Goal: Communication & Community: Connect with others

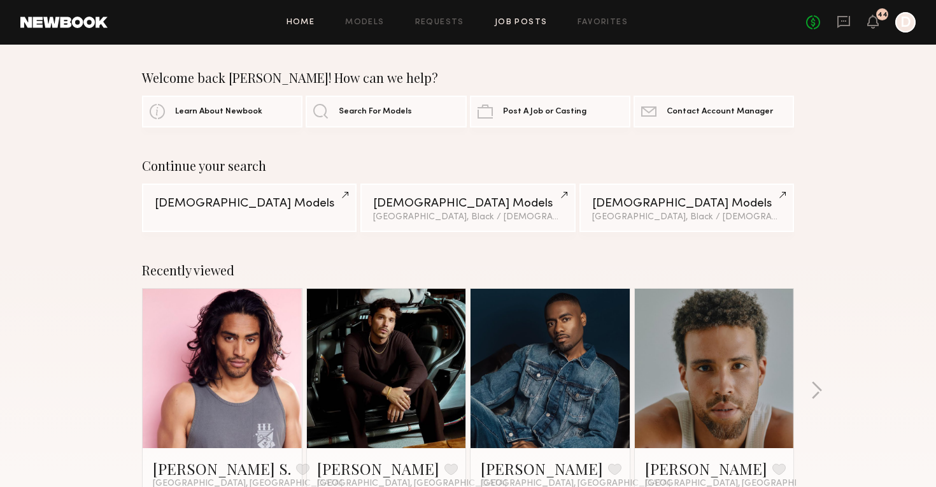
click at [516, 25] on link "Job Posts" at bounding box center [521, 22] width 53 height 8
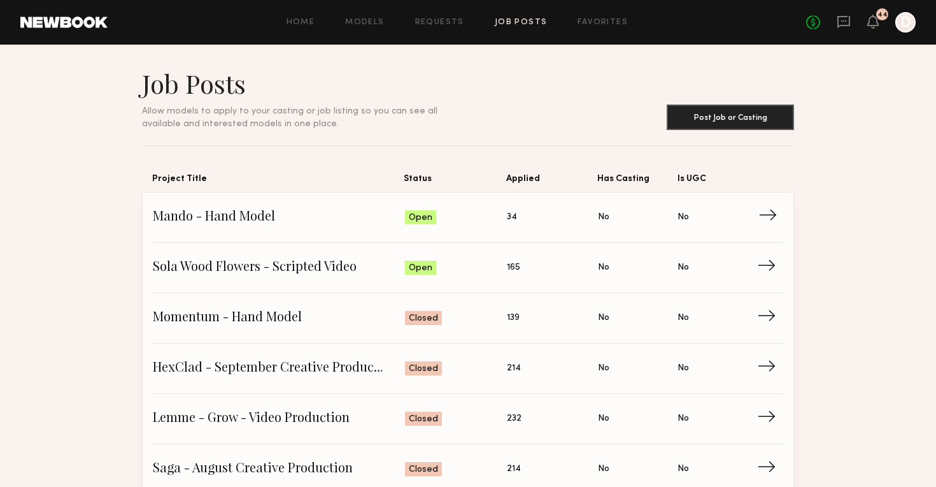
click at [353, 210] on span "Mando - Hand Model" at bounding box center [279, 217] width 252 height 19
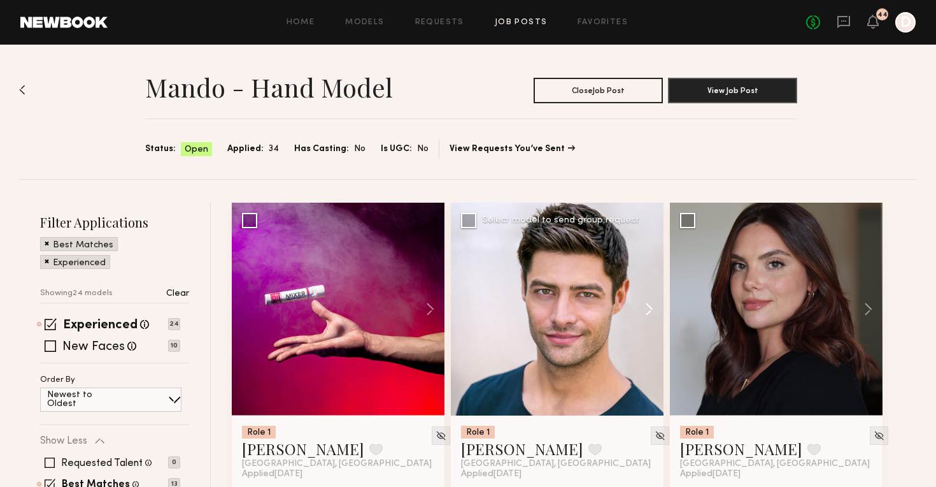
click at [650, 304] on button at bounding box center [643, 309] width 41 height 213
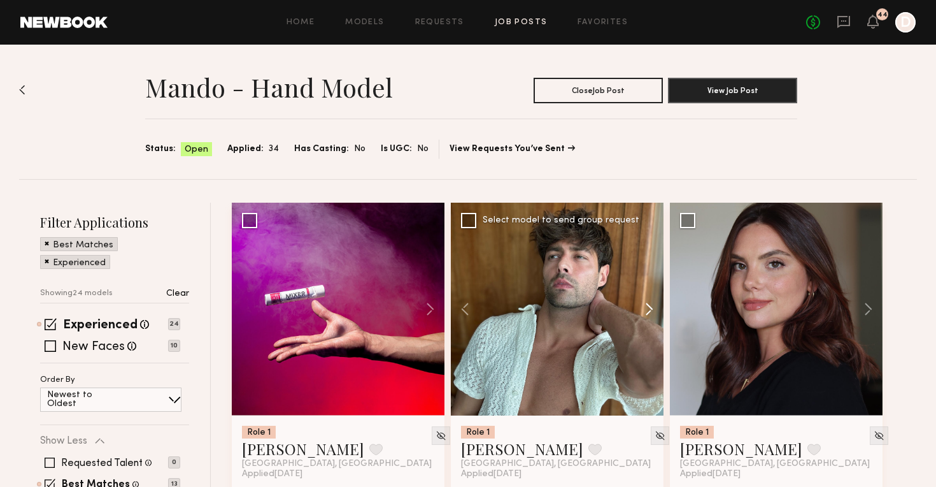
click at [650, 304] on button at bounding box center [643, 309] width 41 height 213
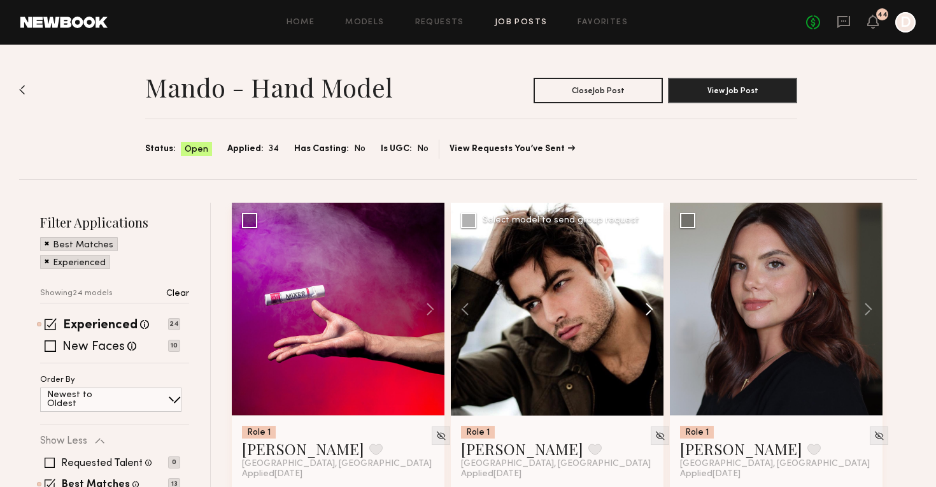
click at [650, 304] on button at bounding box center [643, 309] width 41 height 213
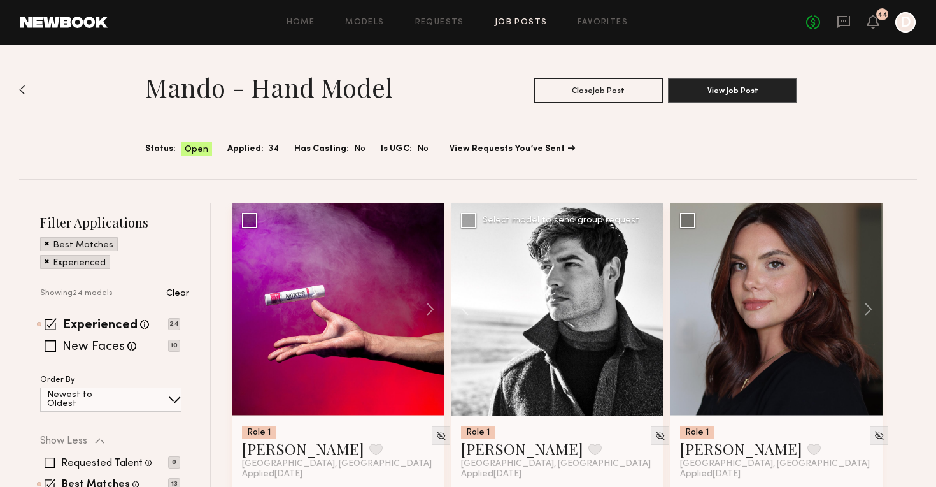
click at [650, 304] on div at bounding box center [557, 309] width 213 height 213
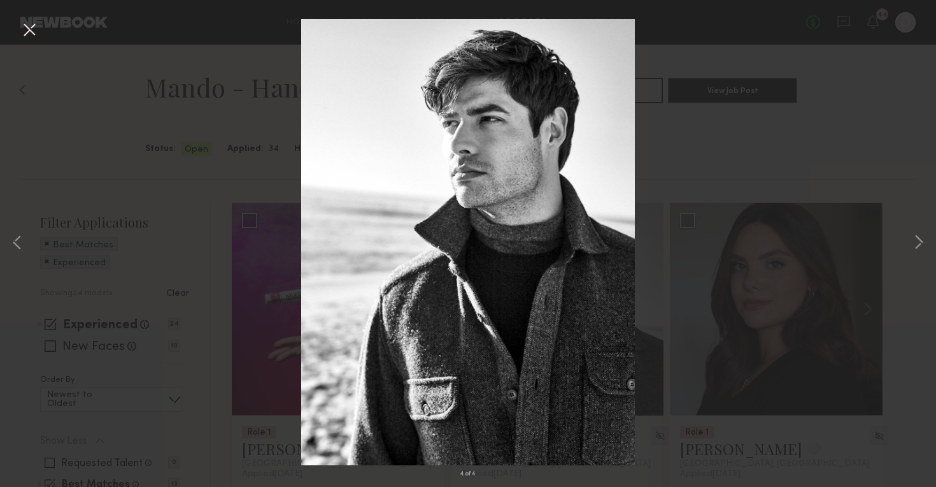
click at [863, 183] on div "4 of 4" at bounding box center [468, 243] width 936 height 487
click at [27, 29] on button at bounding box center [29, 30] width 20 height 23
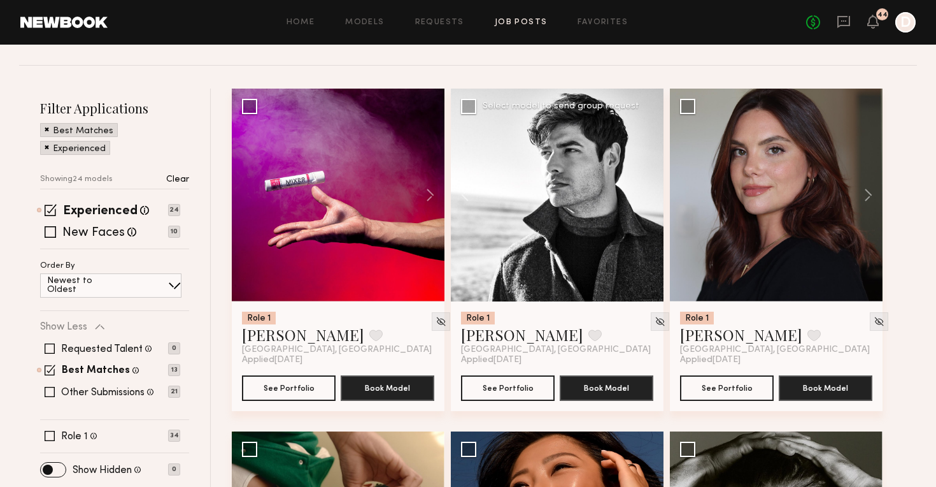
scroll to position [115, 0]
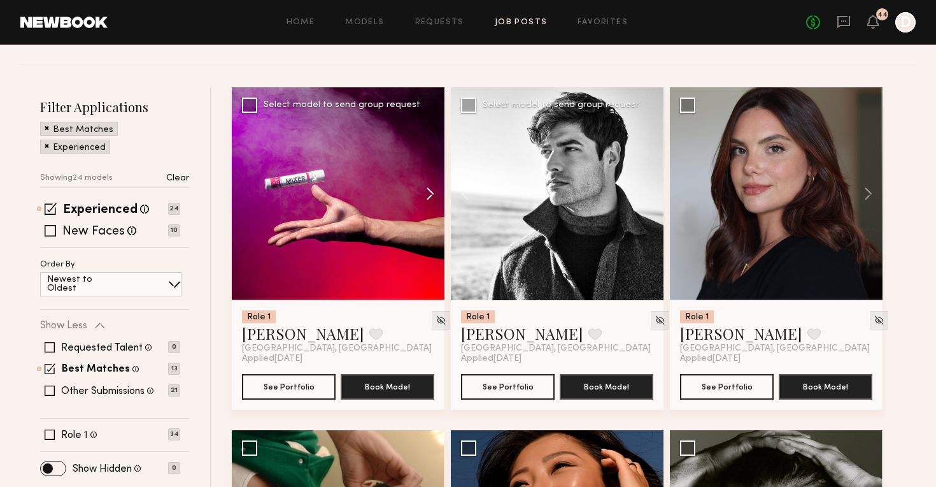
click at [426, 190] on button at bounding box center [424, 193] width 41 height 213
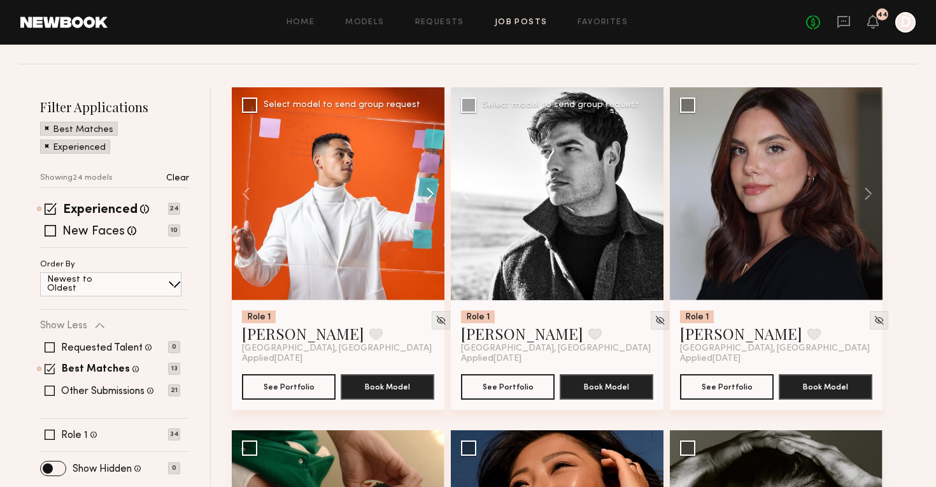
click at [428, 190] on button at bounding box center [424, 193] width 41 height 213
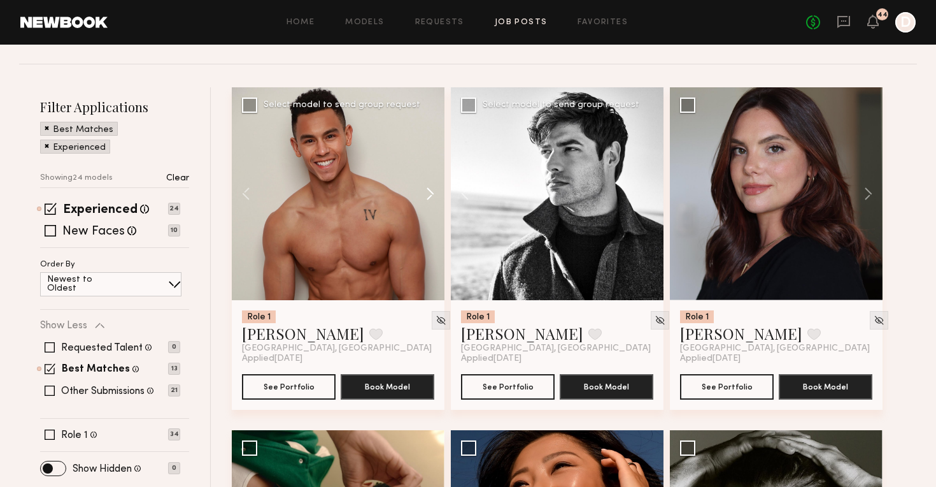
click at [428, 190] on button at bounding box center [424, 193] width 41 height 213
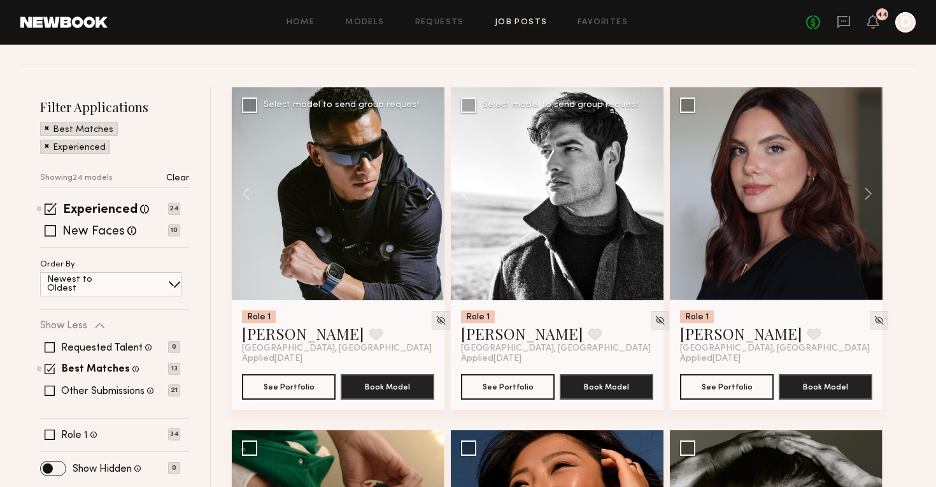
click at [428, 190] on button at bounding box center [424, 193] width 41 height 213
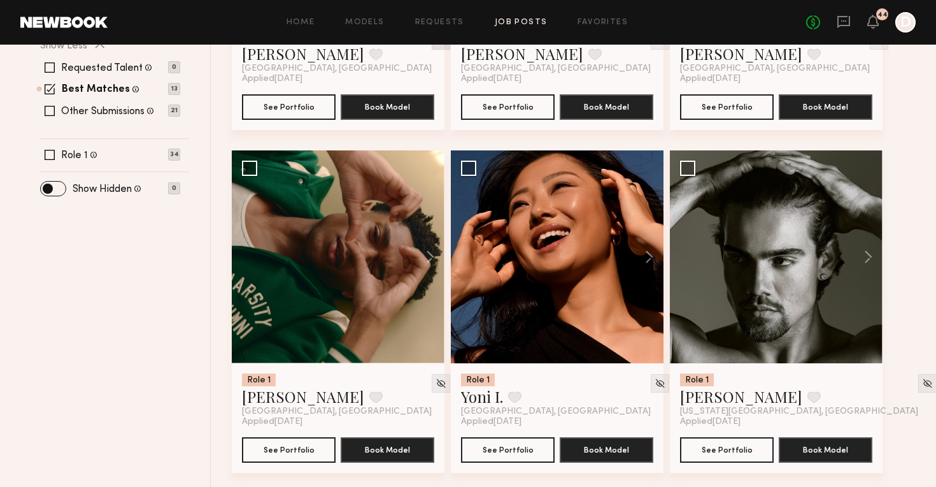
scroll to position [395, 0]
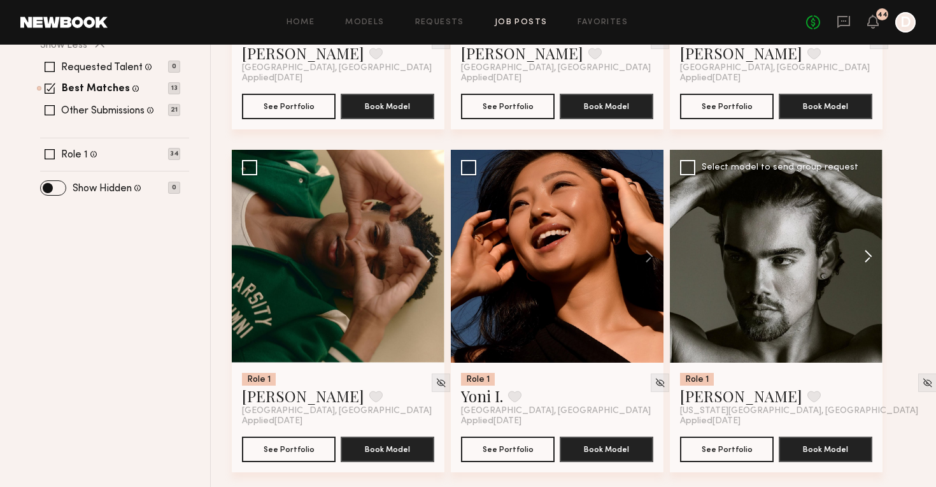
click at [876, 259] on button at bounding box center [862, 256] width 41 height 213
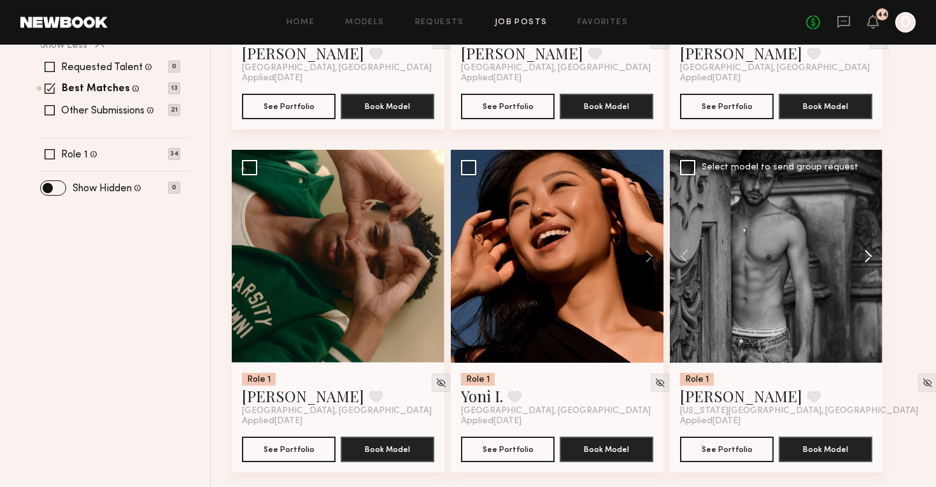
click at [875, 258] on button at bounding box center [862, 256] width 41 height 213
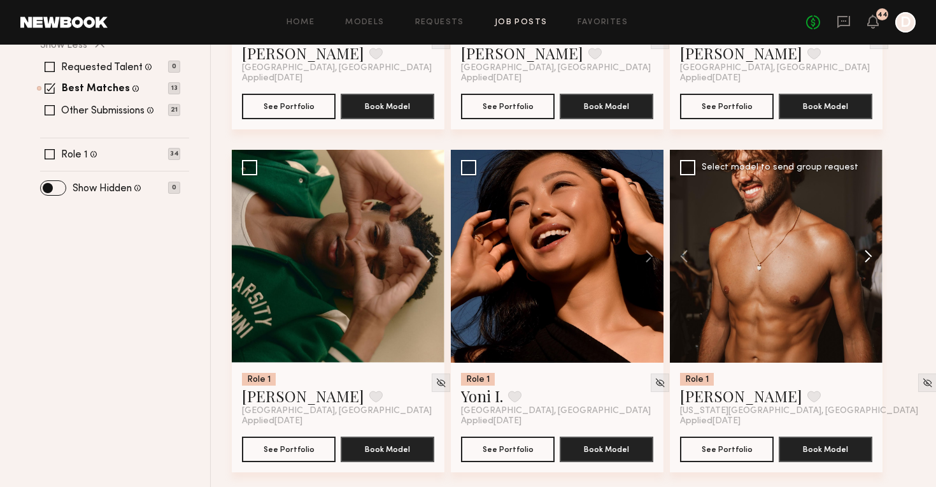
click at [875, 258] on button at bounding box center [862, 256] width 41 height 213
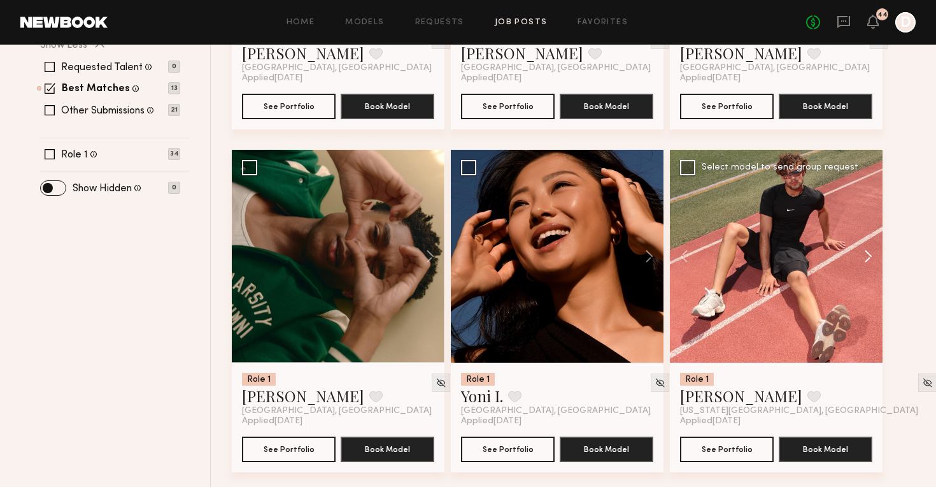
click at [875, 258] on button at bounding box center [862, 256] width 41 height 213
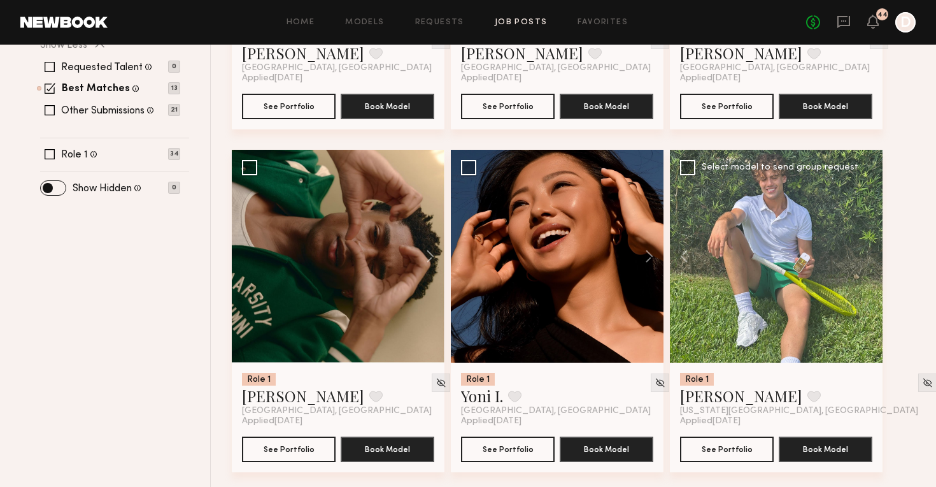
click at [875, 258] on div at bounding box center [776, 256] width 213 height 213
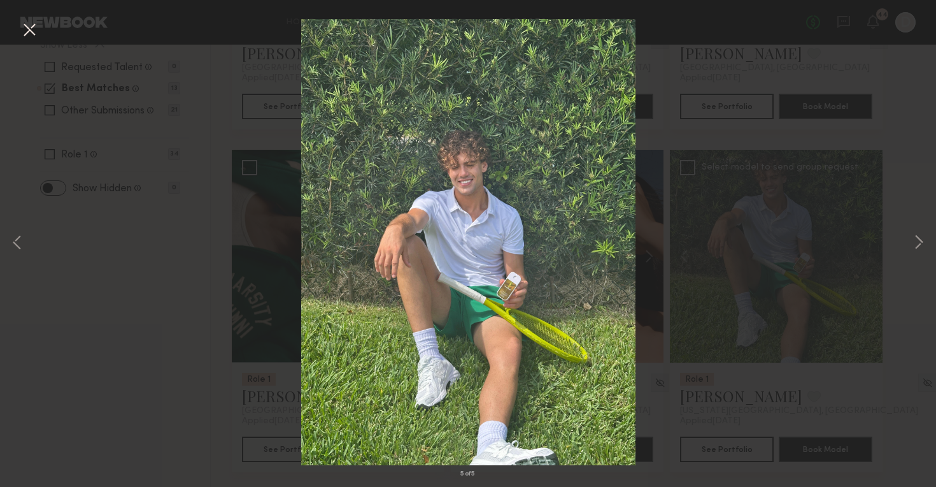
click at [32, 25] on button at bounding box center [29, 30] width 20 height 23
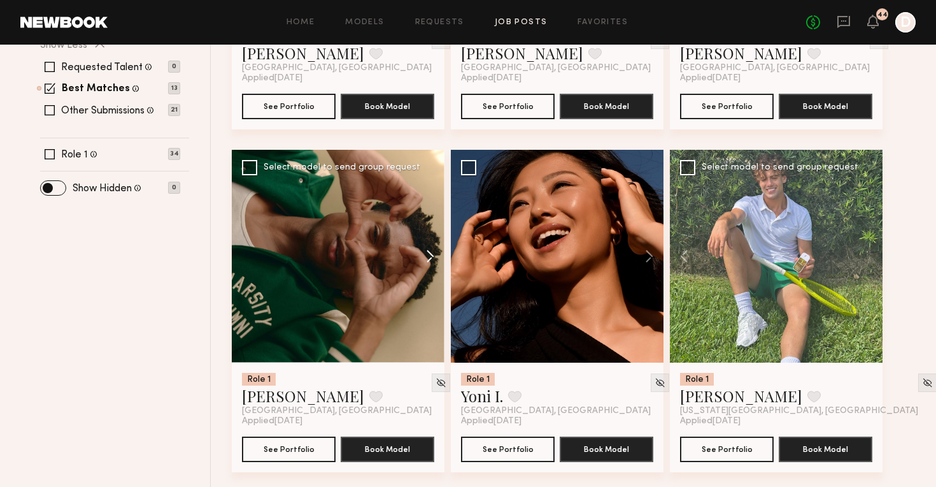
click at [429, 249] on button at bounding box center [424, 256] width 41 height 213
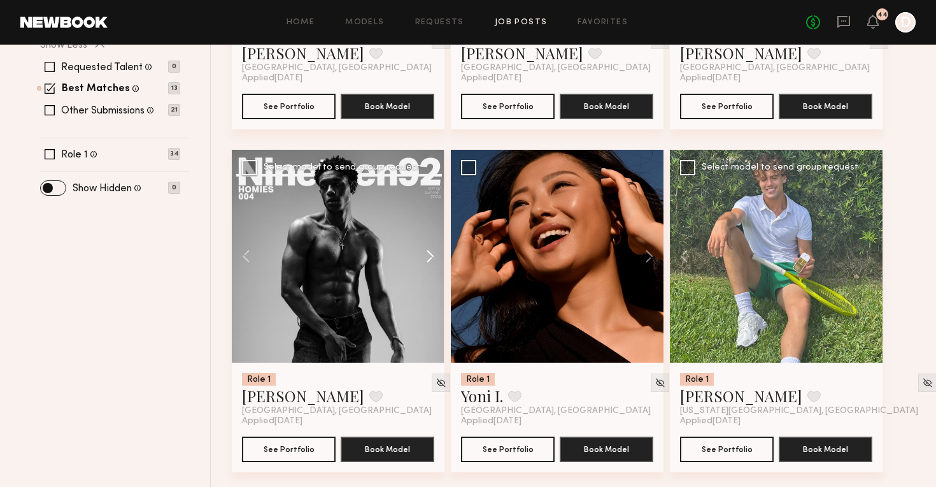
click at [429, 249] on button at bounding box center [424, 256] width 41 height 213
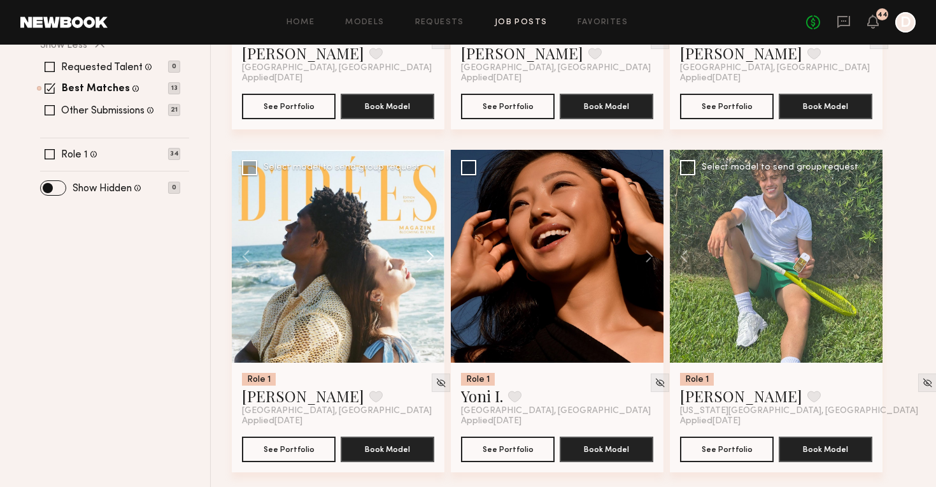
click at [429, 249] on button at bounding box center [424, 256] width 41 height 213
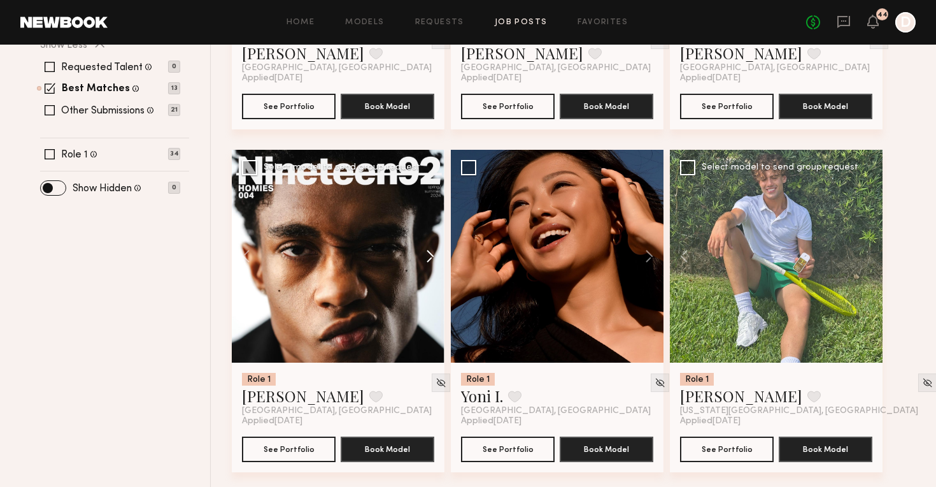
click at [429, 249] on button at bounding box center [424, 256] width 41 height 213
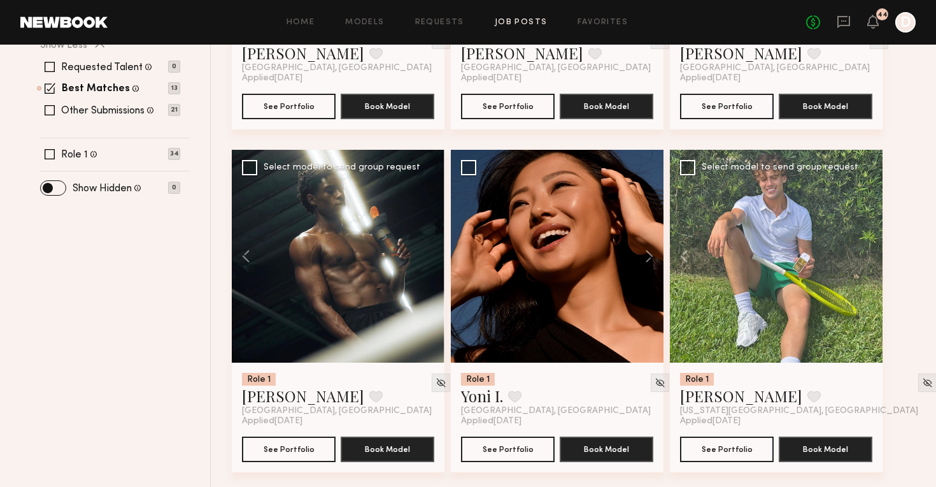
click at [429, 249] on div at bounding box center [338, 256] width 213 height 213
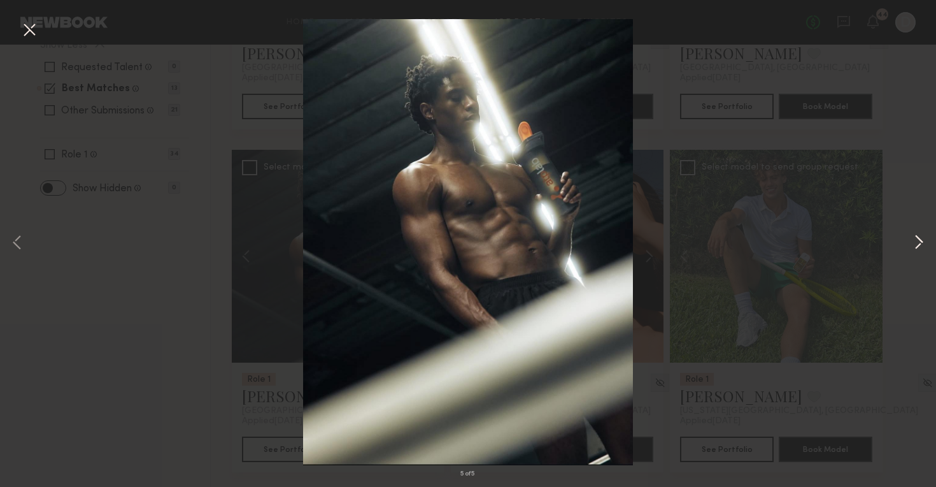
click at [919, 240] on button at bounding box center [918, 242] width 15 height 389
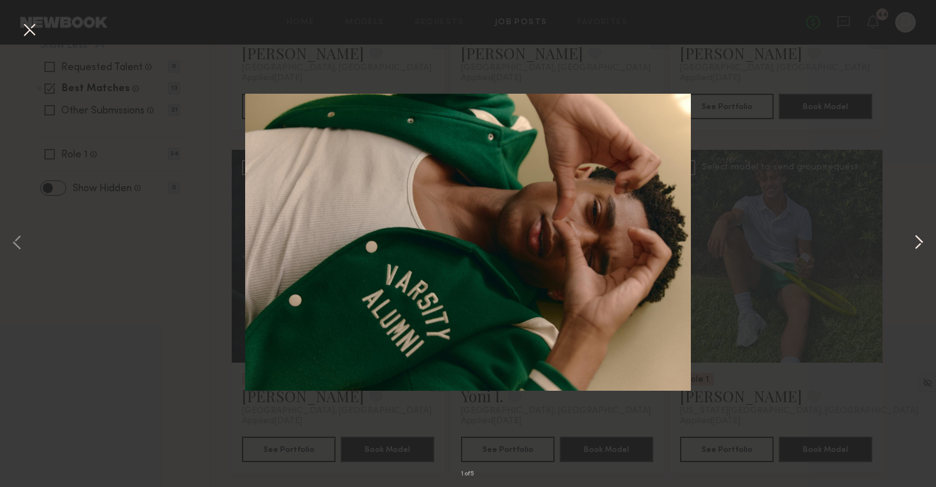
click at [919, 240] on button at bounding box center [918, 242] width 15 height 389
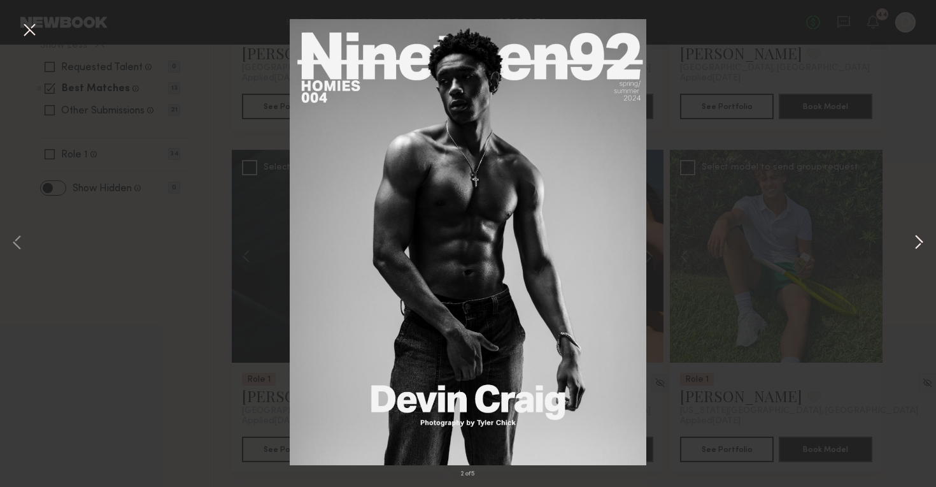
click at [914, 181] on button at bounding box center [918, 242] width 15 height 389
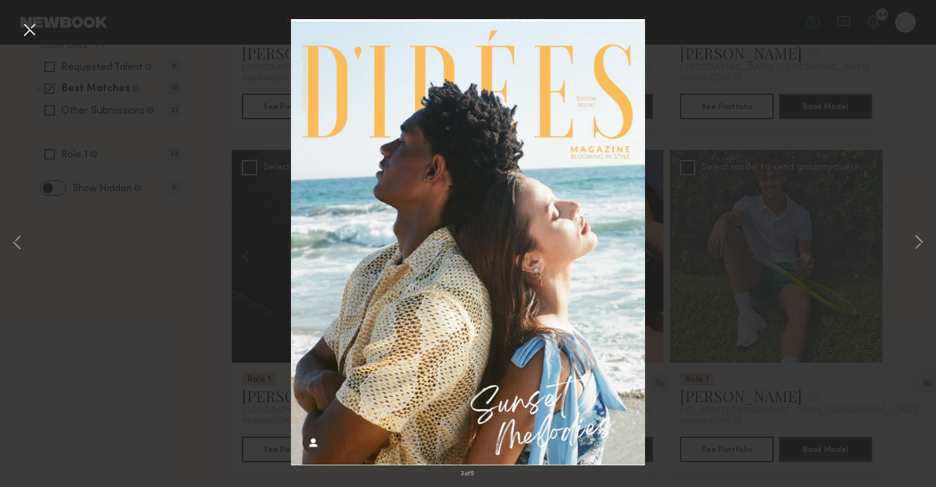
click at [28, 34] on button at bounding box center [29, 30] width 20 height 23
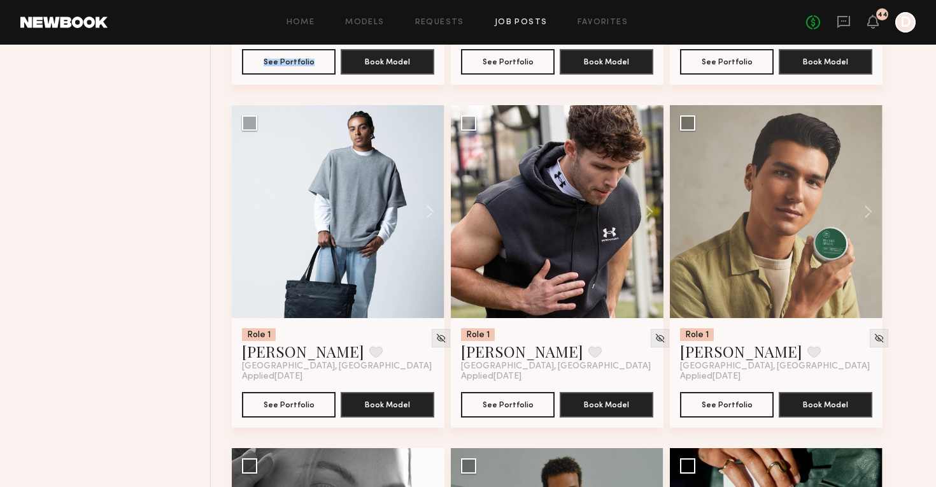
scroll to position [1127, 0]
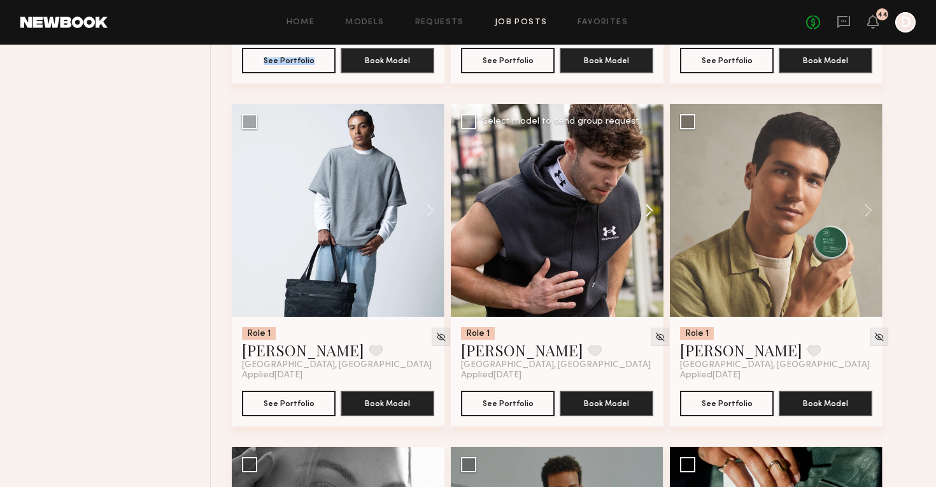
click at [650, 208] on button at bounding box center [643, 210] width 41 height 213
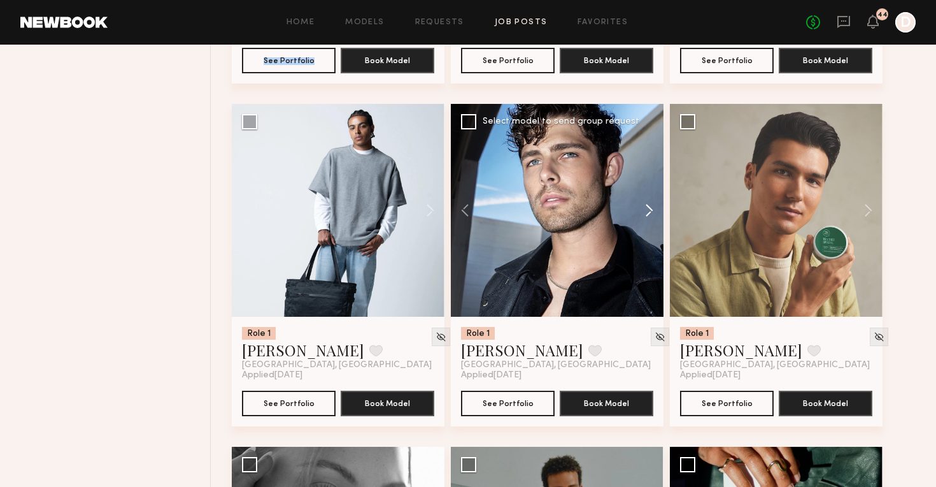
click at [650, 208] on button at bounding box center [643, 210] width 41 height 213
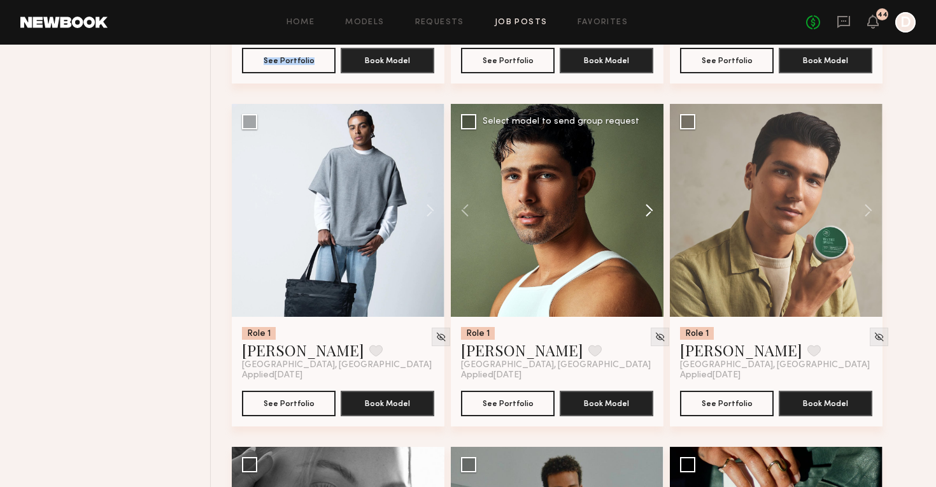
click at [650, 208] on button at bounding box center [643, 210] width 41 height 213
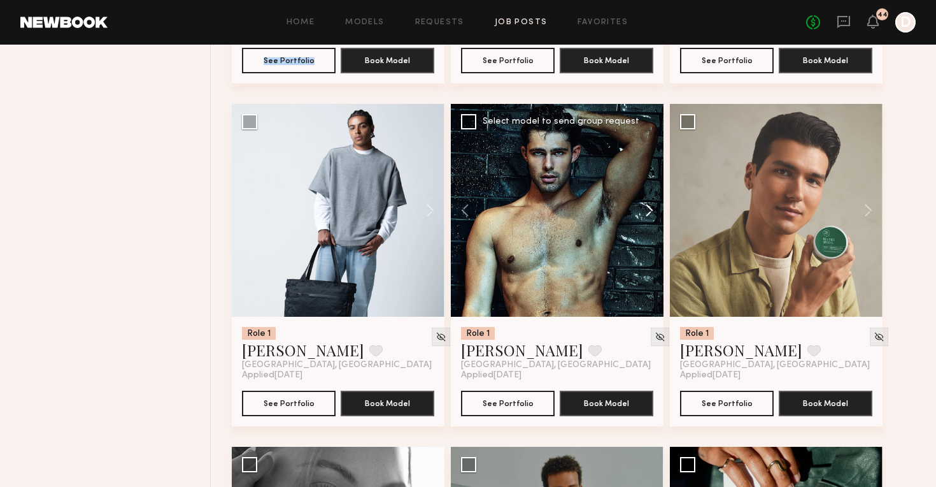
click at [650, 208] on button at bounding box center [643, 210] width 41 height 213
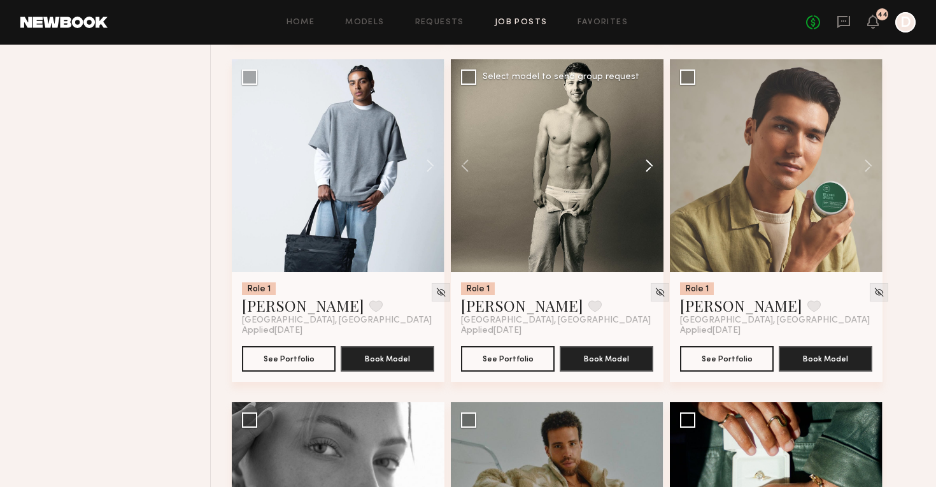
scroll to position [1170, 0]
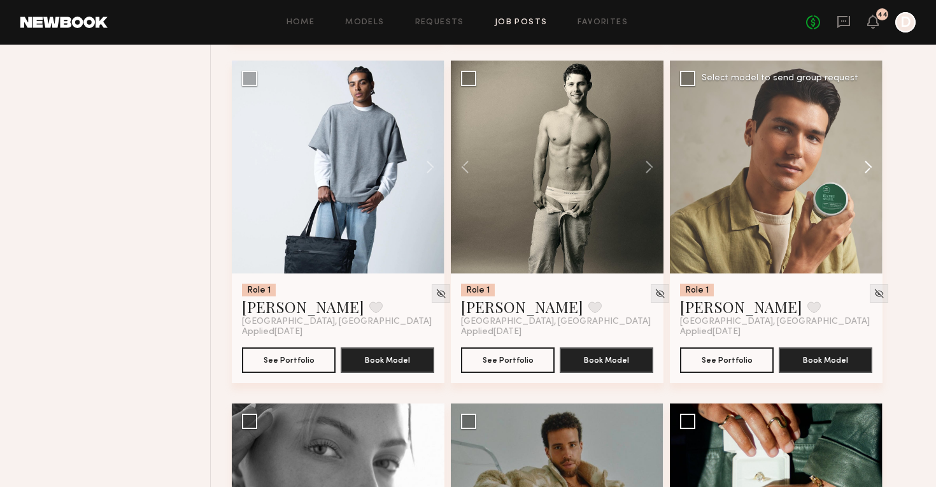
click at [866, 165] on button at bounding box center [862, 166] width 41 height 213
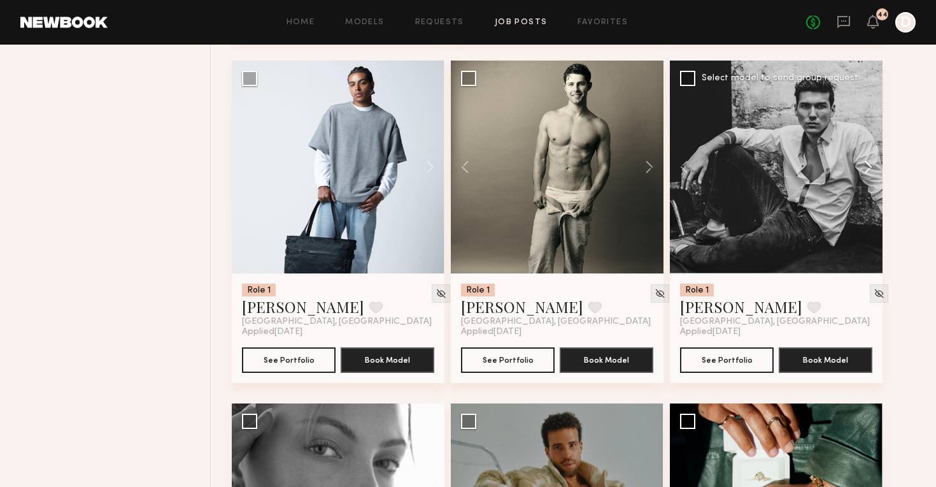
click at [866, 165] on button at bounding box center [862, 166] width 41 height 213
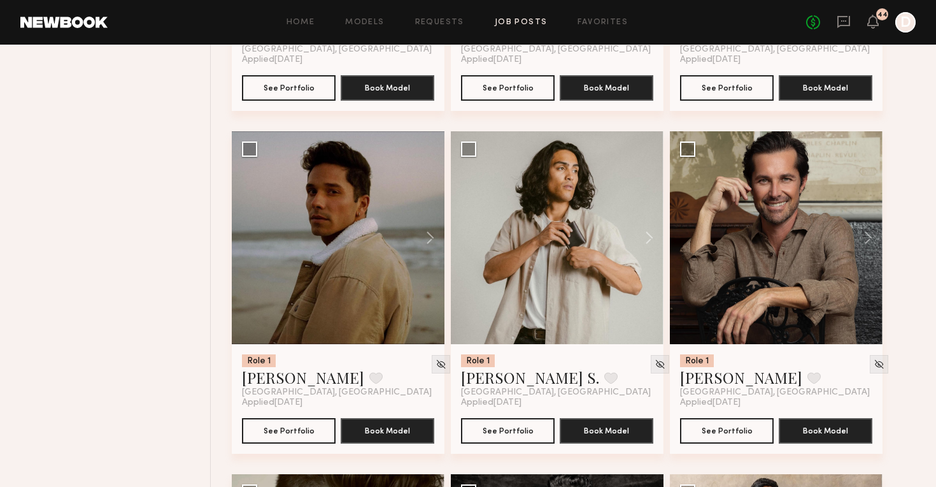
scroll to position [2136, 0]
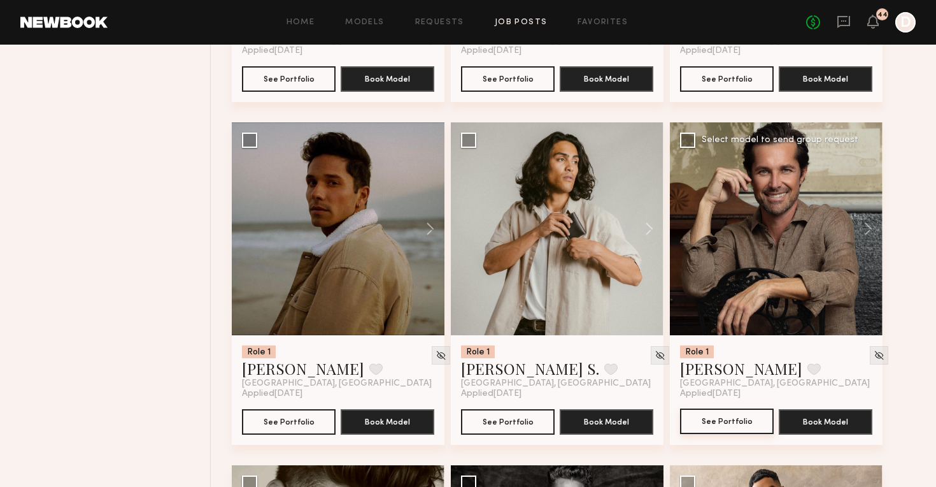
click at [742, 418] on button "See Portfolio" at bounding box center [727, 420] width 94 height 25
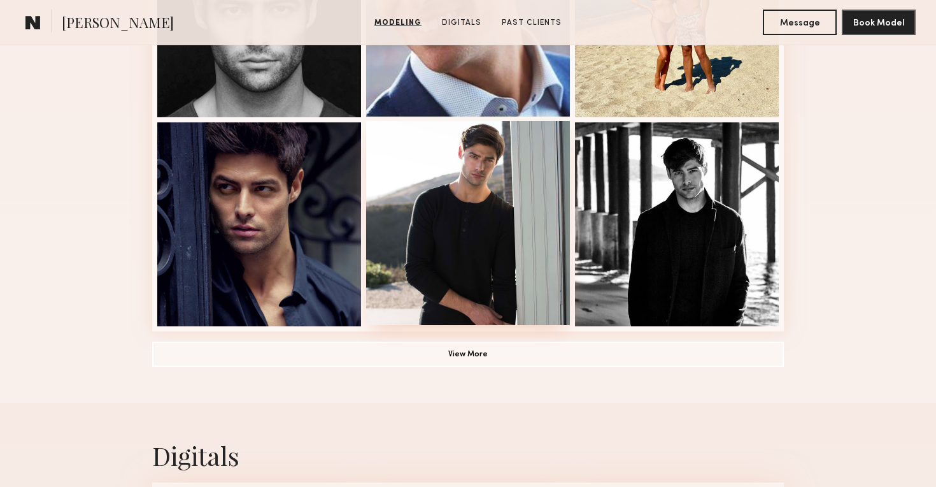
scroll to position [883, 0]
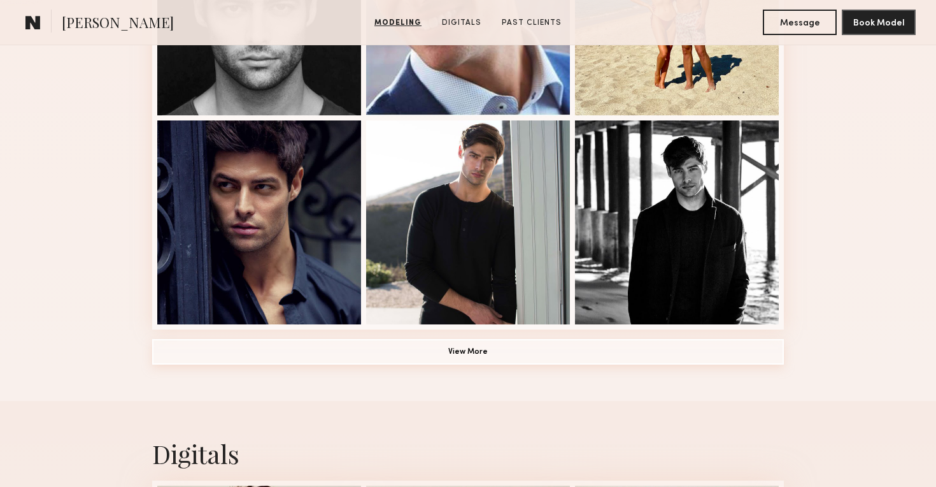
click at [518, 357] on button "View More" at bounding box center [468, 351] width 632 height 25
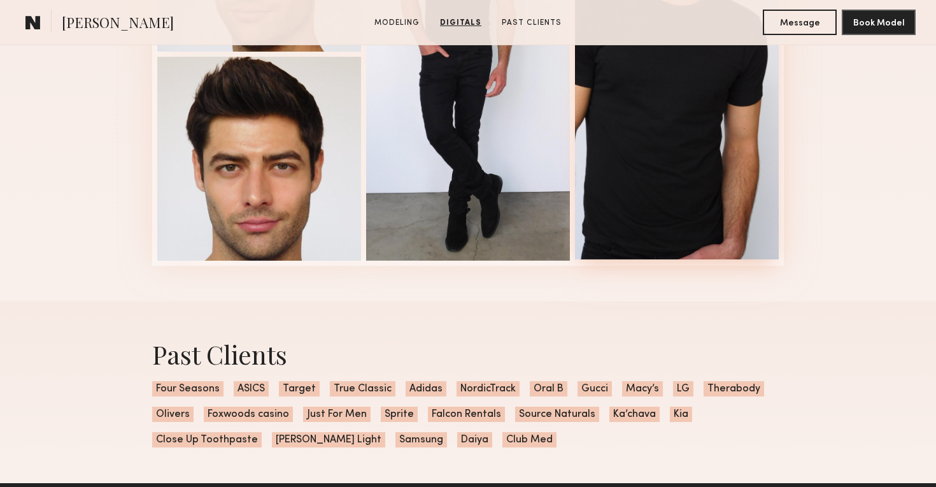
scroll to position [2326, 0]
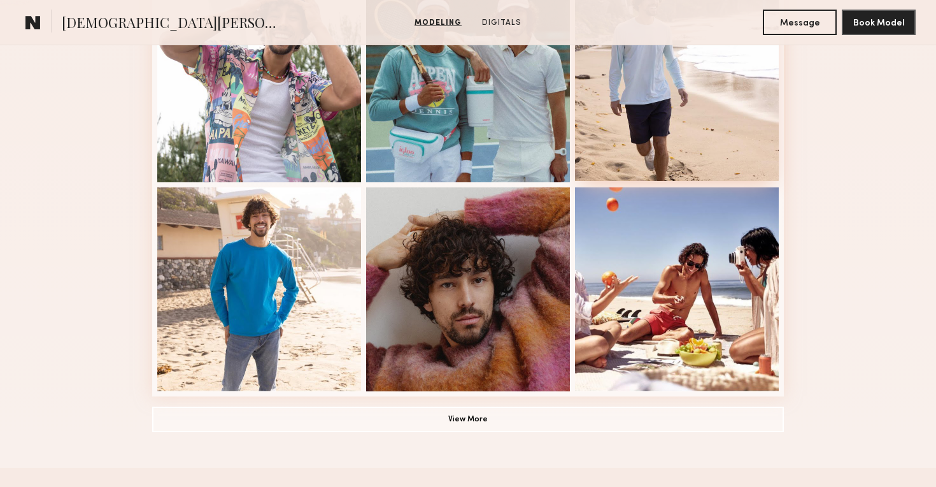
scroll to position [834, 0]
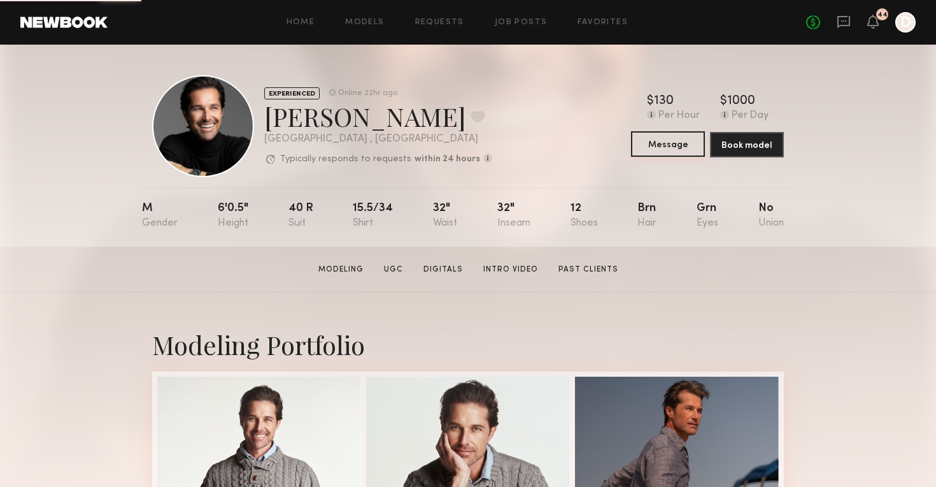
click at [679, 148] on button "Message" at bounding box center [668, 143] width 74 height 25
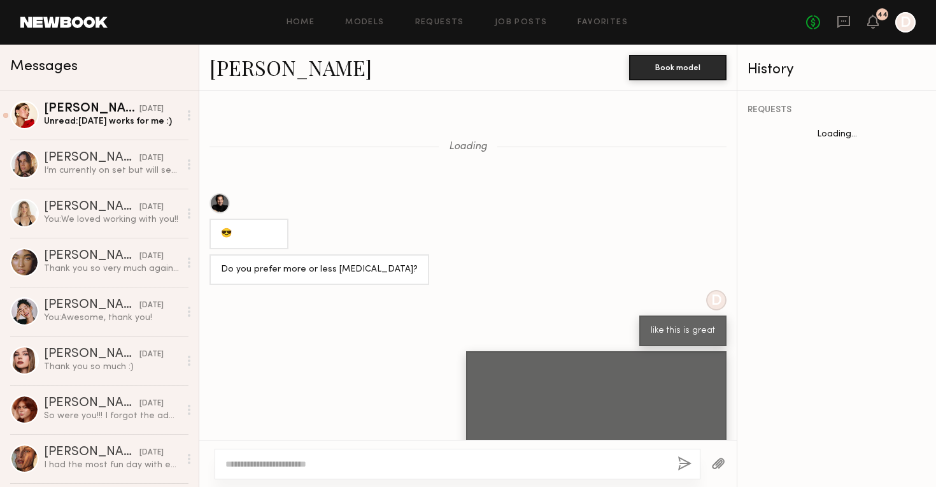
scroll to position [1193, 0]
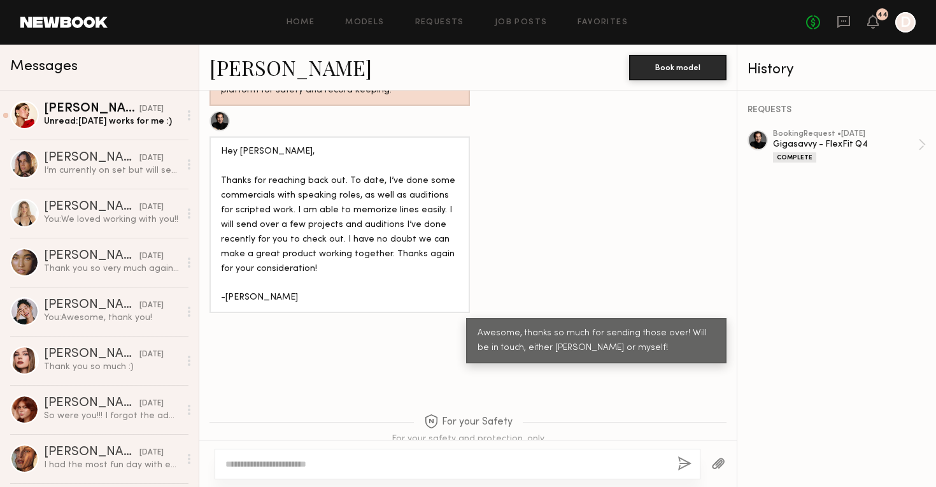
click at [355, 469] on textarea at bounding box center [446, 463] width 442 height 13
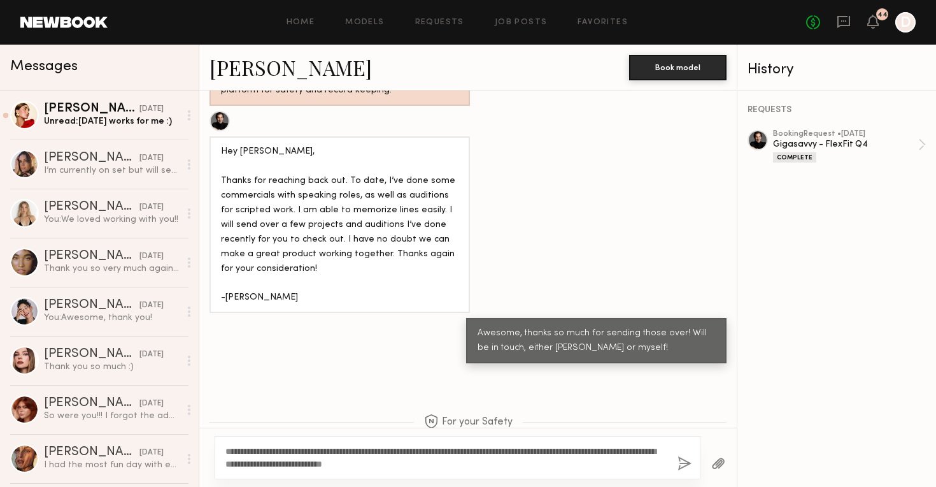
type textarea "**********"
click at [690, 458] on button "button" at bounding box center [685, 464] width 14 height 16
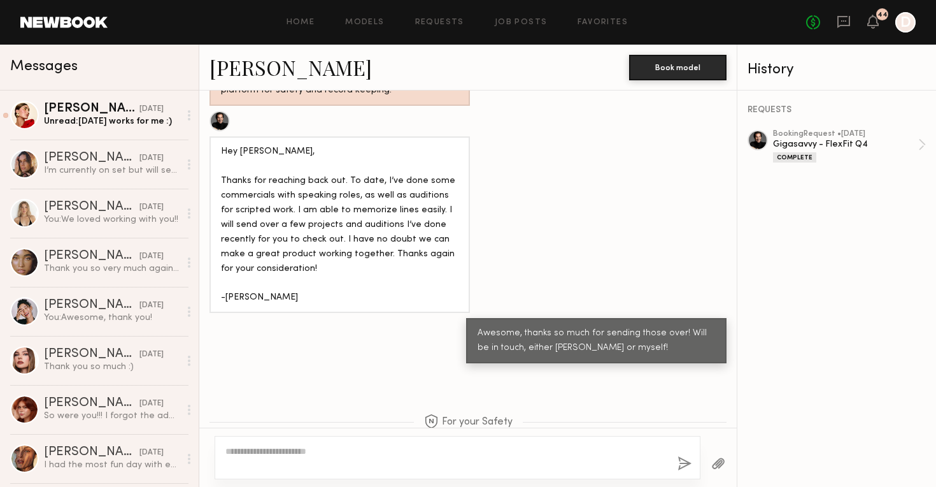
scroll to position [1476, 0]
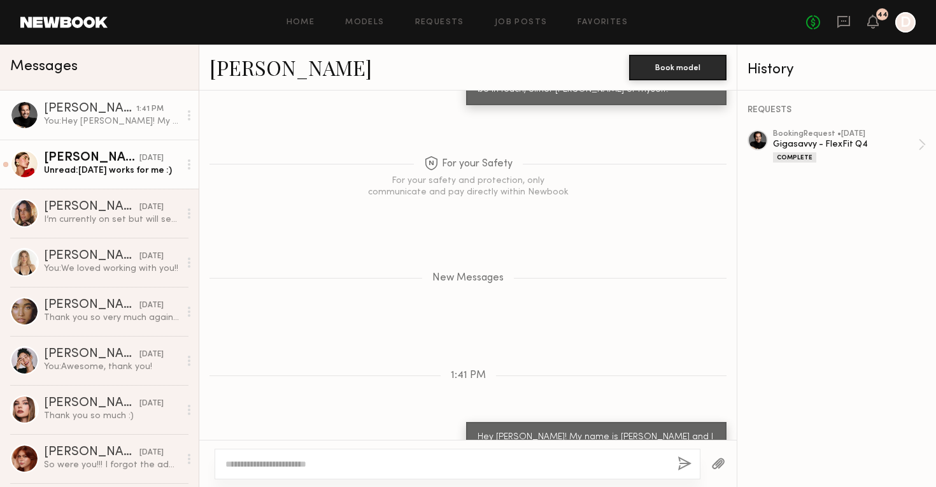
click at [141, 175] on div "Unread: October 8th works for me :)" at bounding box center [112, 170] width 136 height 12
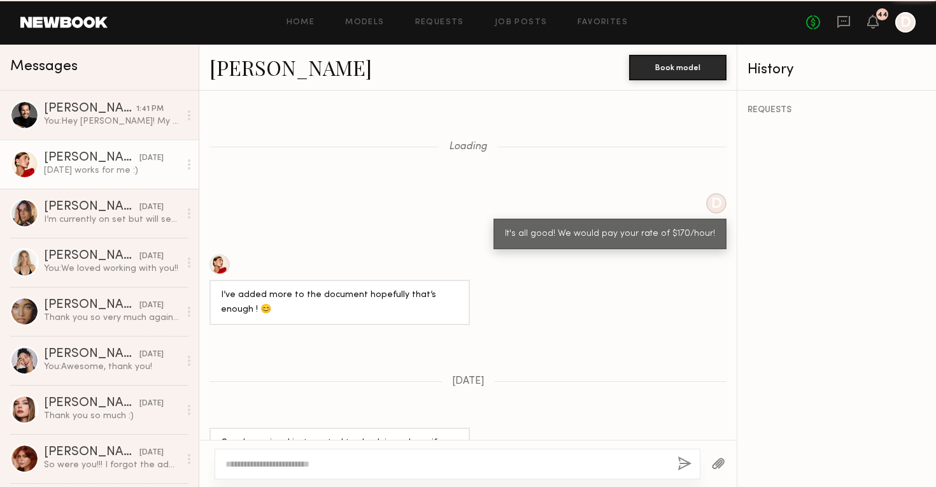
scroll to position [971, 0]
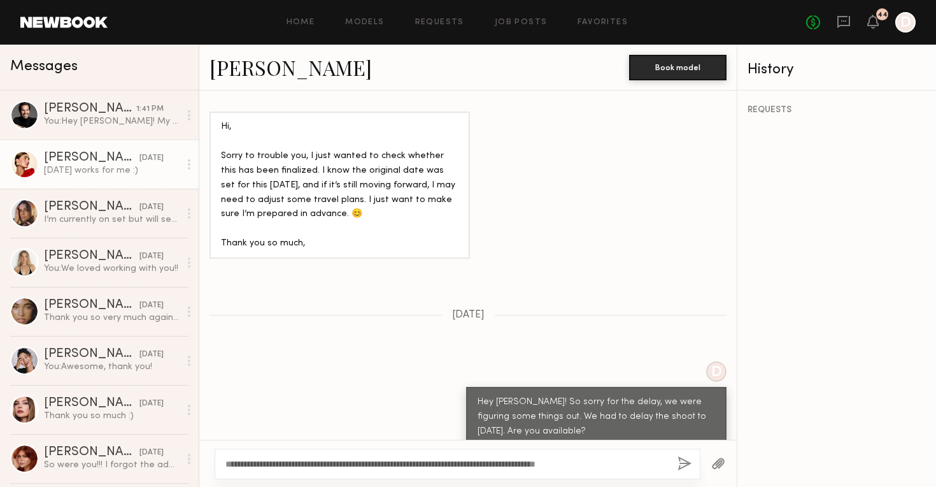
type textarea "**********"
click at [686, 465] on button "button" at bounding box center [685, 464] width 14 height 16
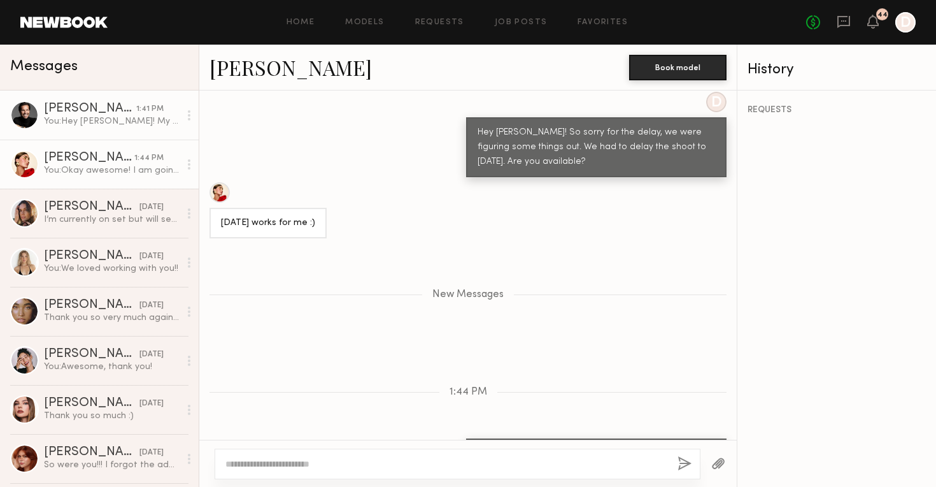
click at [128, 124] on div "You: Hey Bobby! My name is Daisy and I am the new Producer at Advisory. Thank y…" at bounding box center [112, 121] width 136 height 12
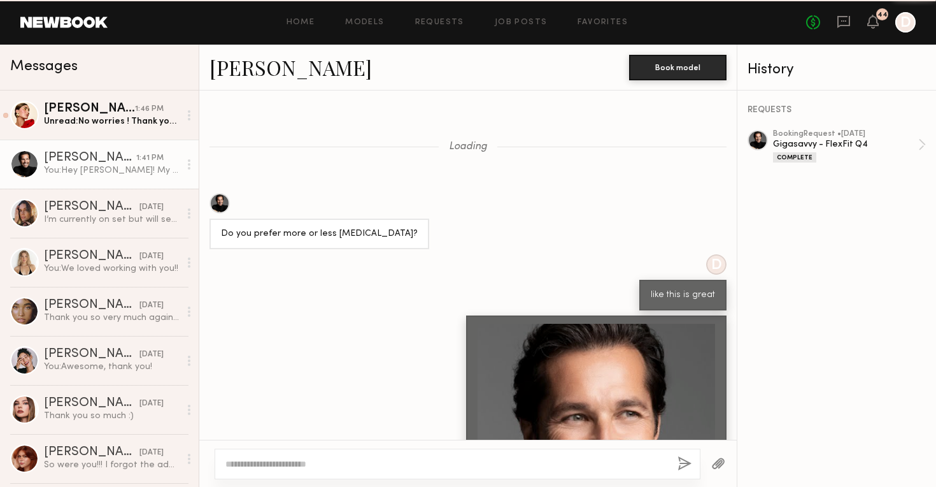
scroll to position [1344, 0]
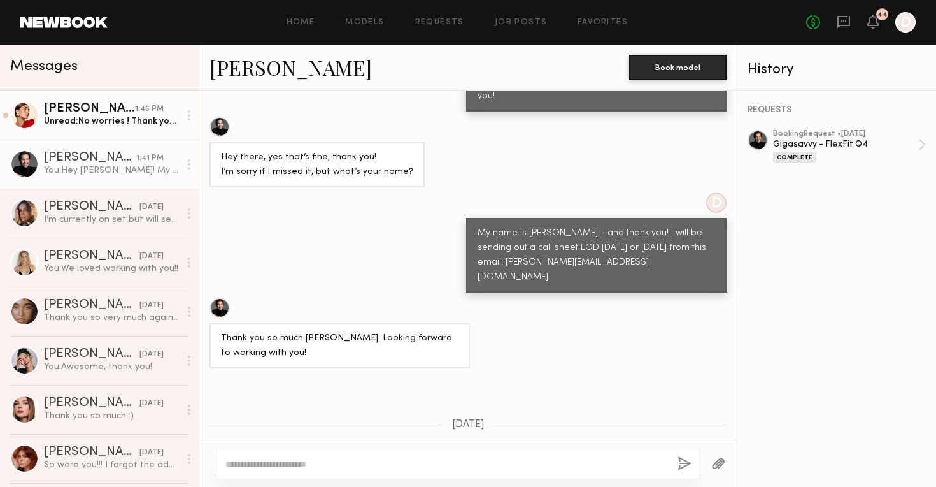
click at [153, 122] on div "Unread: No worries ! Thank you 🙏🏽" at bounding box center [112, 121] width 136 height 12
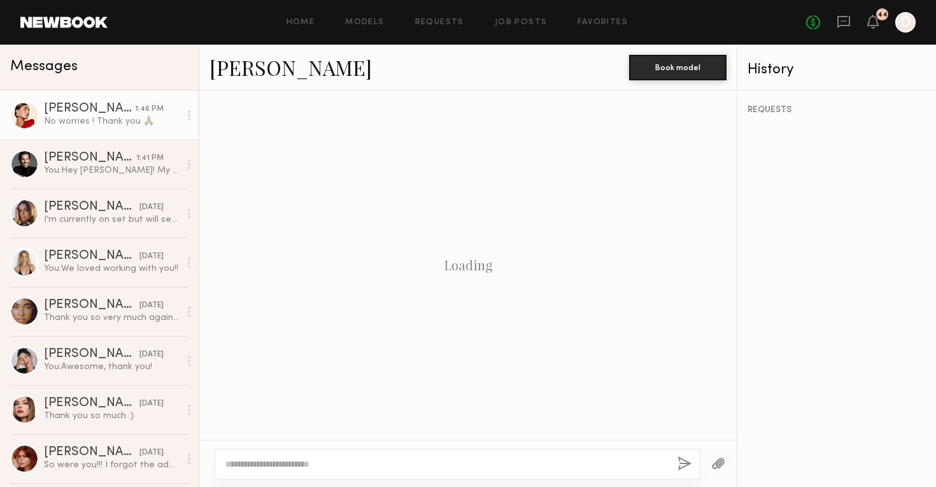
drag, startPoint x: 131, startPoint y: 108, endPoint x: 94, endPoint y: 117, distance: 37.4
click at [131, 108] on div "[PERSON_NAME]" at bounding box center [89, 109] width 91 height 13
click at [94, 117] on div "No worries ! Thank you 🙏🏽" at bounding box center [112, 121] width 136 height 12
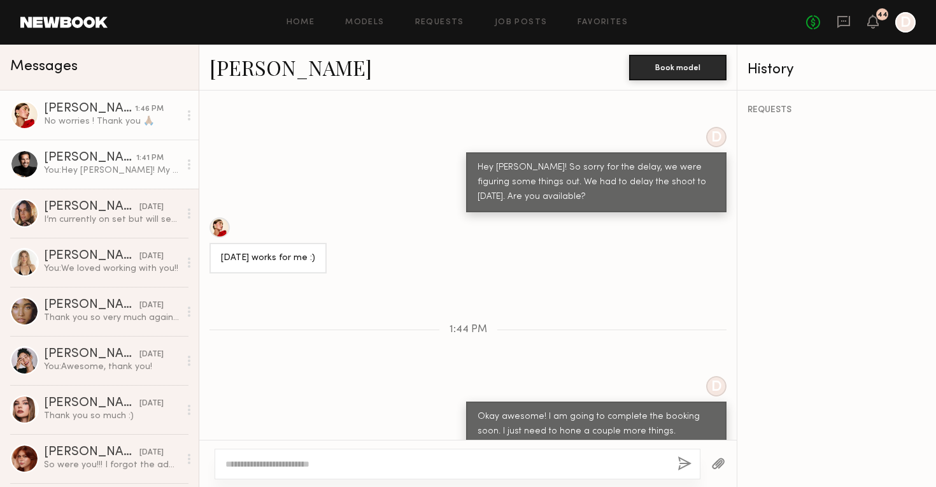
click at [94, 157] on div "[PERSON_NAME]" at bounding box center [90, 158] width 92 height 13
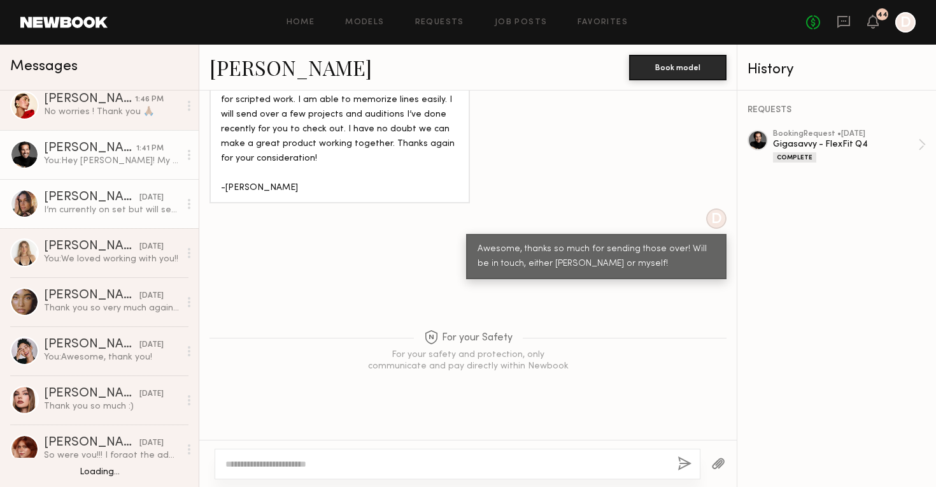
scroll to position [13, 0]
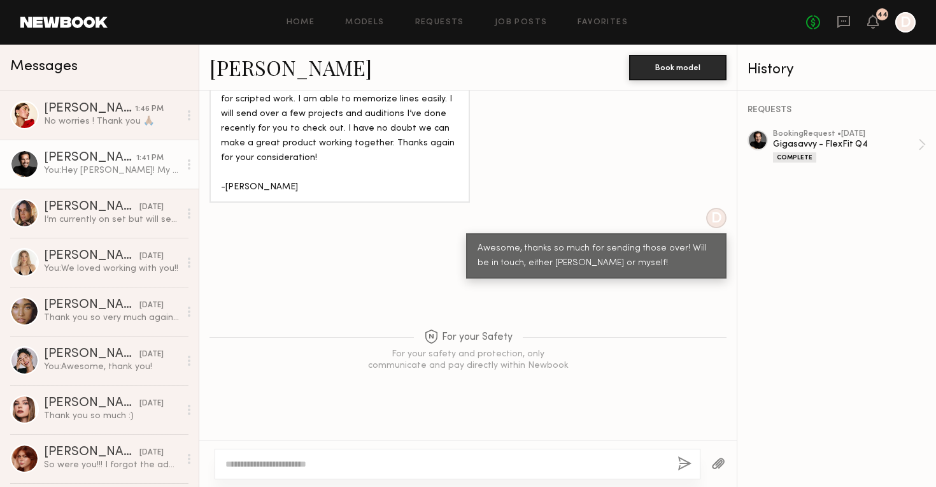
scroll to position [4208, 0]
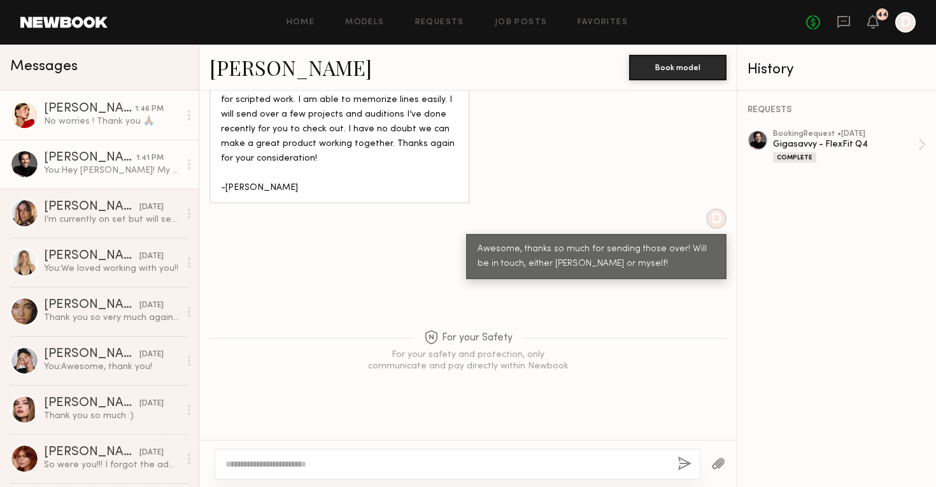
click at [132, 122] on div "No worries ! Thank you 🙏🏽" at bounding box center [112, 121] width 136 height 12
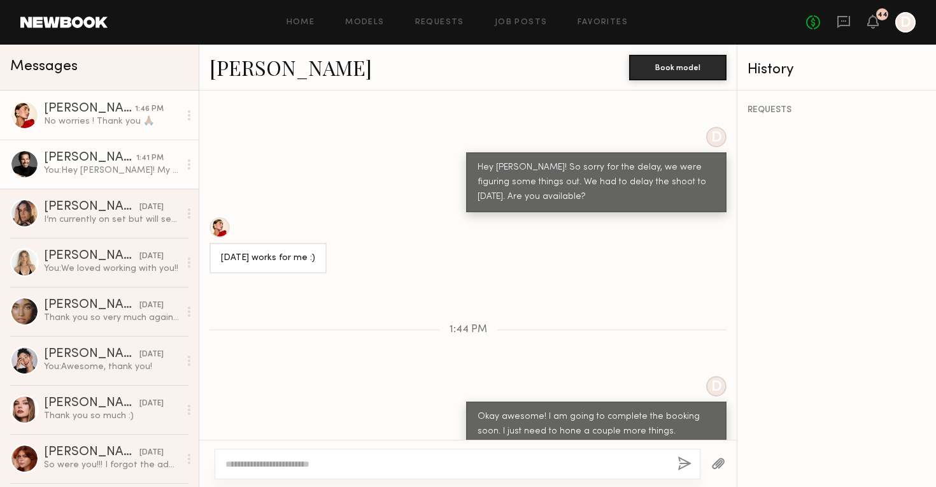
click at [100, 171] on div "You: Hey [PERSON_NAME]! My name is [PERSON_NAME] and I am the new Producer at A…" at bounding box center [112, 170] width 136 height 12
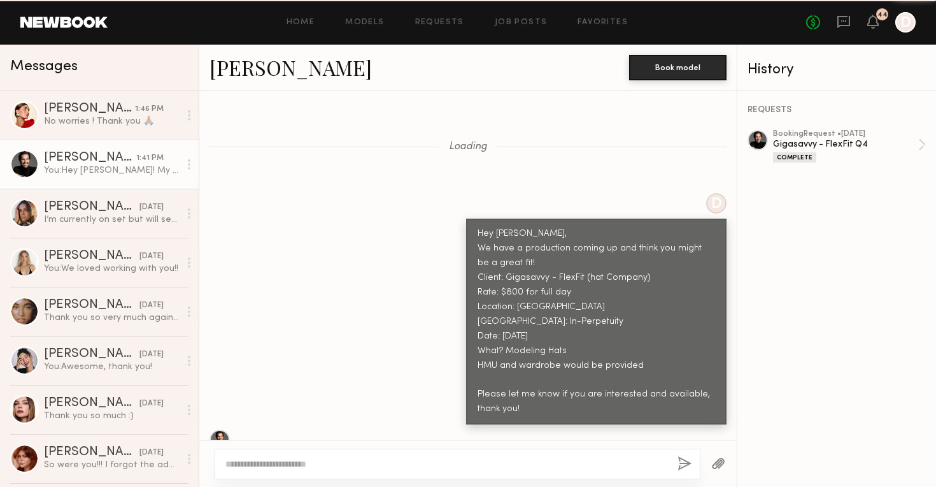
scroll to position [4208, 0]
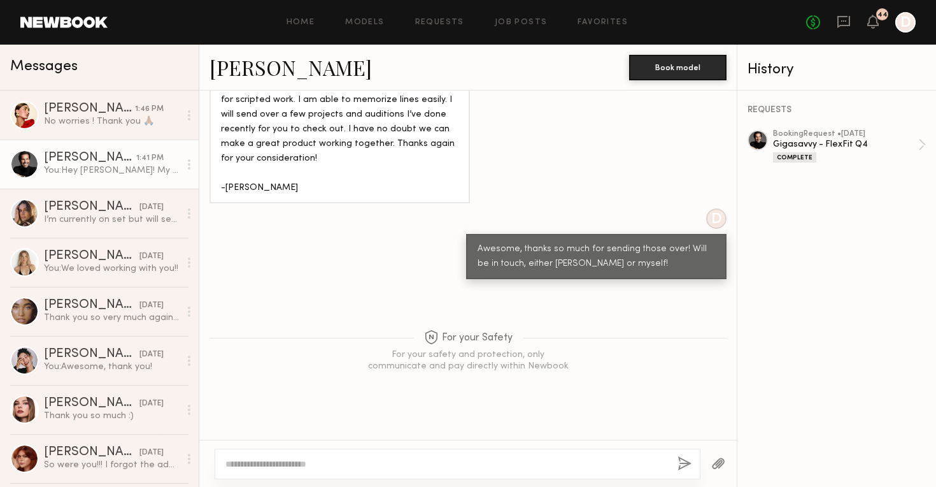
copy div "Hey [PERSON_NAME]! My name is [PERSON_NAME] and I am the new Producer at Adviso…"
drag, startPoint x: 692, startPoint y: 415, endPoint x: 468, endPoint y: 383, distance: 226.4
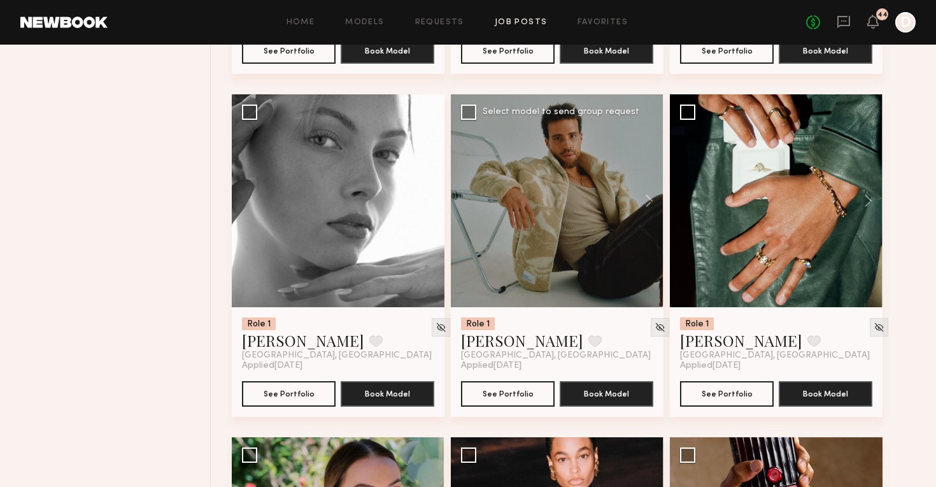
scroll to position [1479, 0]
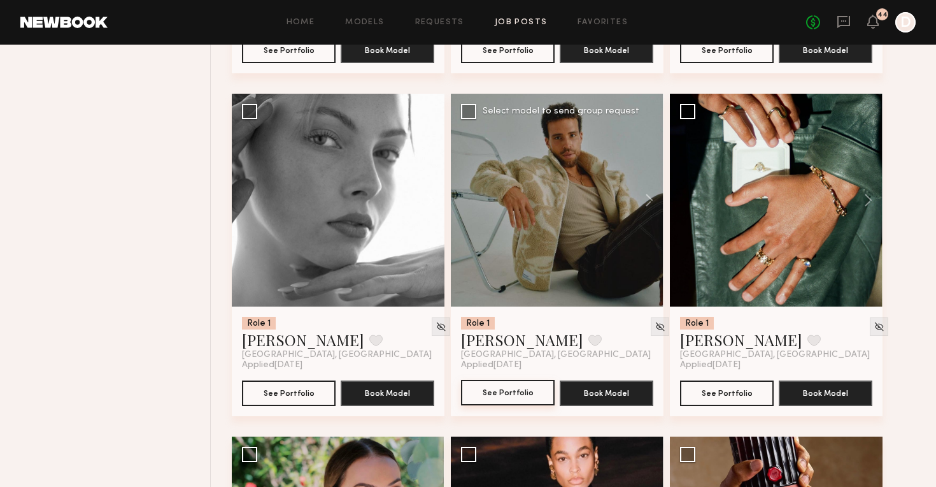
click at [533, 399] on button "See Portfolio" at bounding box center [508, 392] width 94 height 25
click at [522, 389] on button "See Portfolio" at bounding box center [508, 392] width 94 height 25
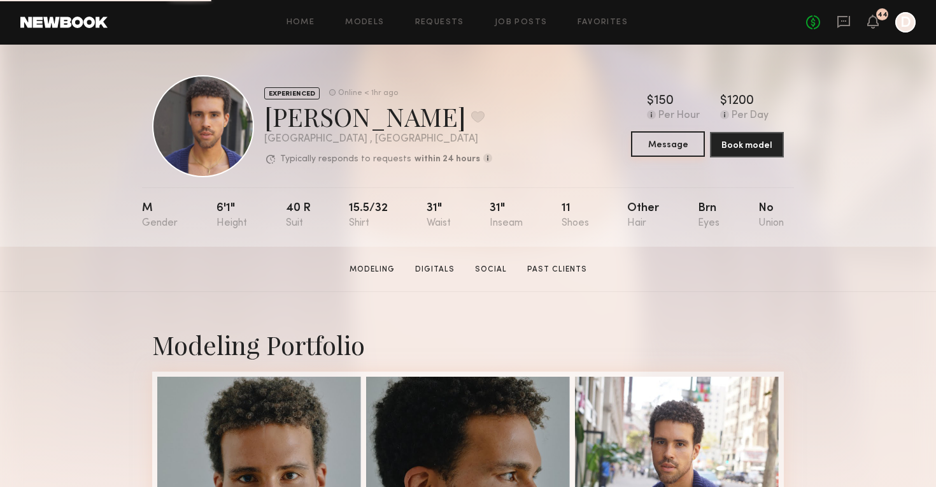
click at [683, 148] on button "Message" at bounding box center [668, 143] width 74 height 25
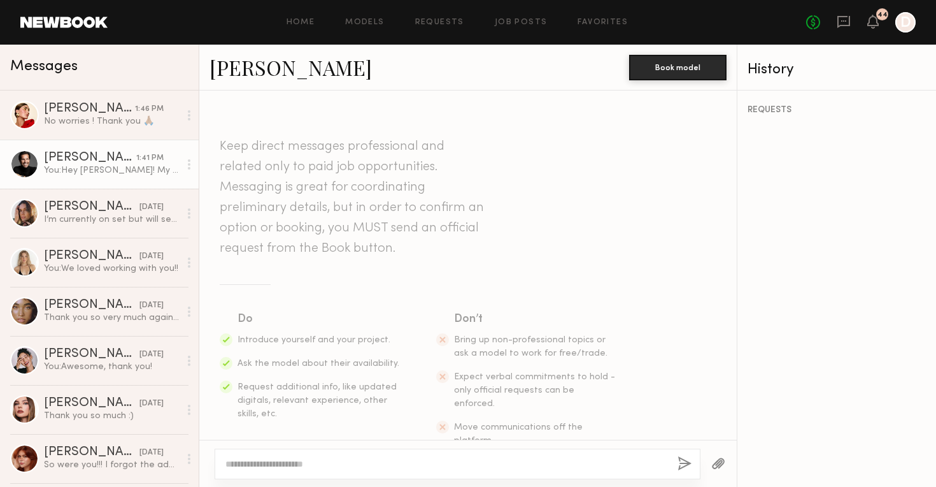
click at [124, 159] on div "[PERSON_NAME]" at bounding box center [90, 158] width 92 height 13
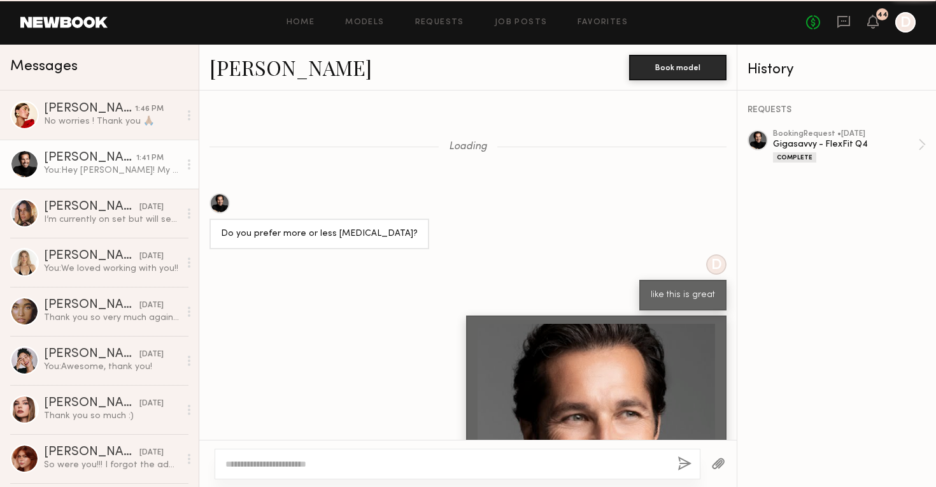
scroll to position [1344, 0]
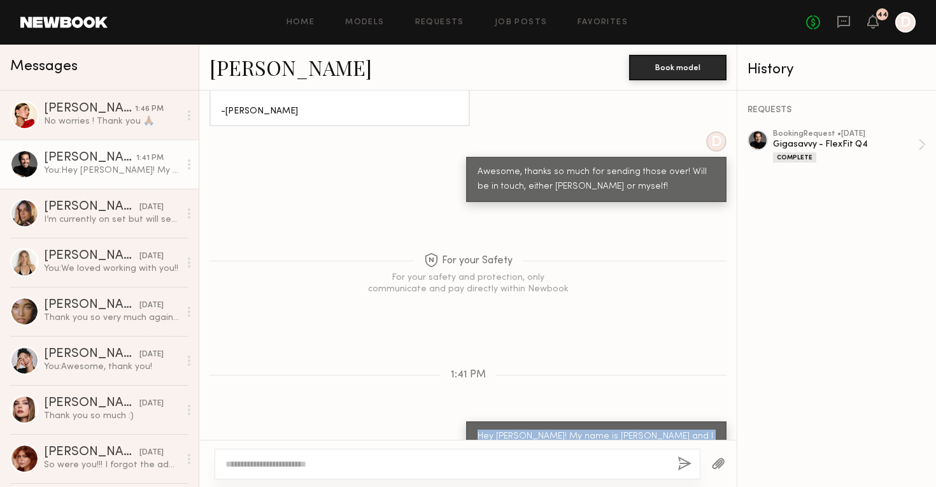
copy div "Hey [PERSON_NAME]! My name is [PERSON_NAME] and I am the new Producer at Adviso…"
drag, startPoint x: 688, startPoint y: 411, endPoint x: 469, endPoint y: 390, distance: 220.1
click at [470, 421] on div "Hey [PERSON_NAME]! My name is [PERSON_NAME] and I am the new Producer at Adviso…" at bounding box center [596, 458] width 260 height 75
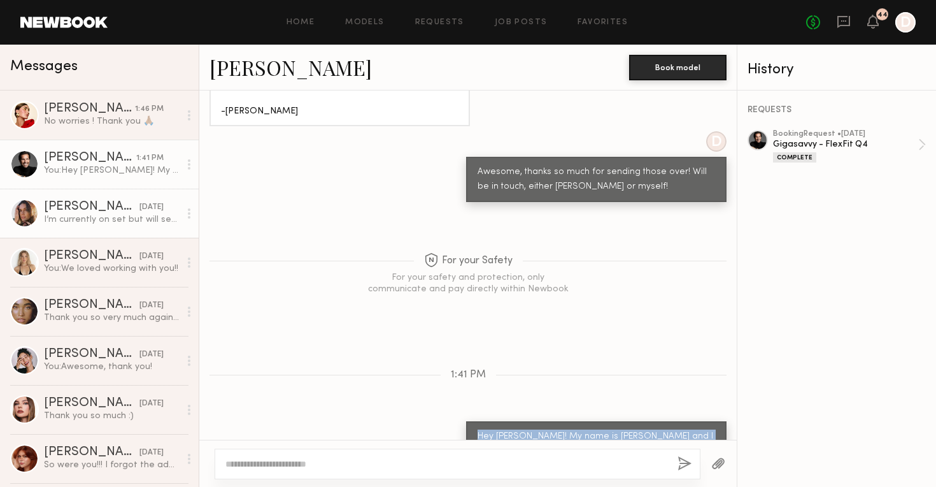
scroll to position [0, 0]
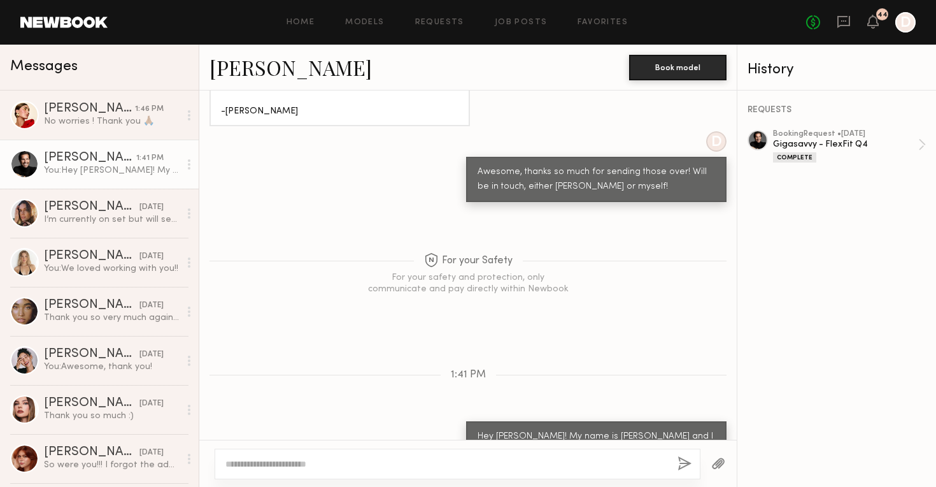
click at [124, 65] on div "Messages" at bounding box center [99, 64] width 178 height 19
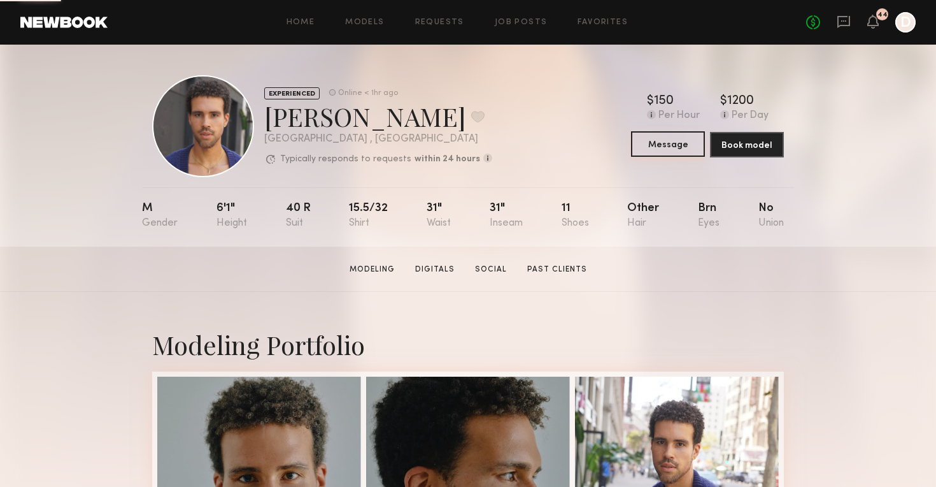
click at [686, 149] on button "Message" at bounding box center [668, 143] width 74 height 25
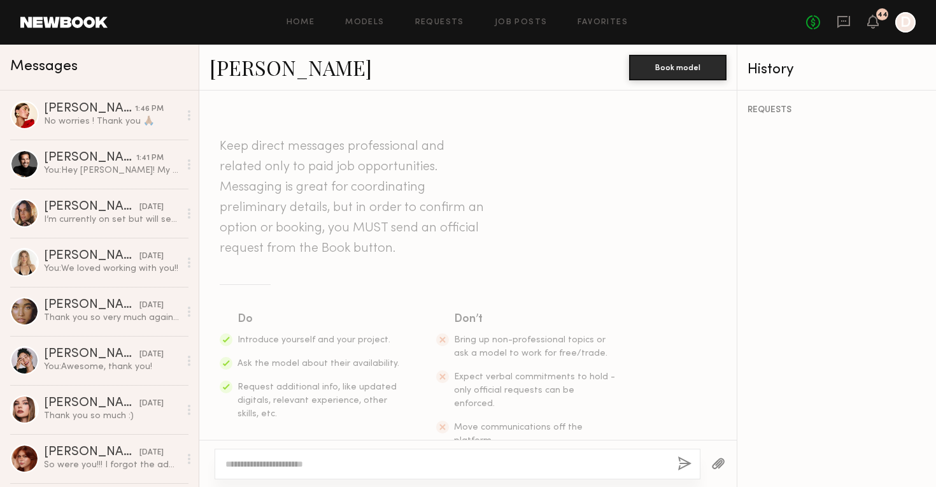
click at [401, 464] on textarea at bounding box center [446, 463] width 442 height 13
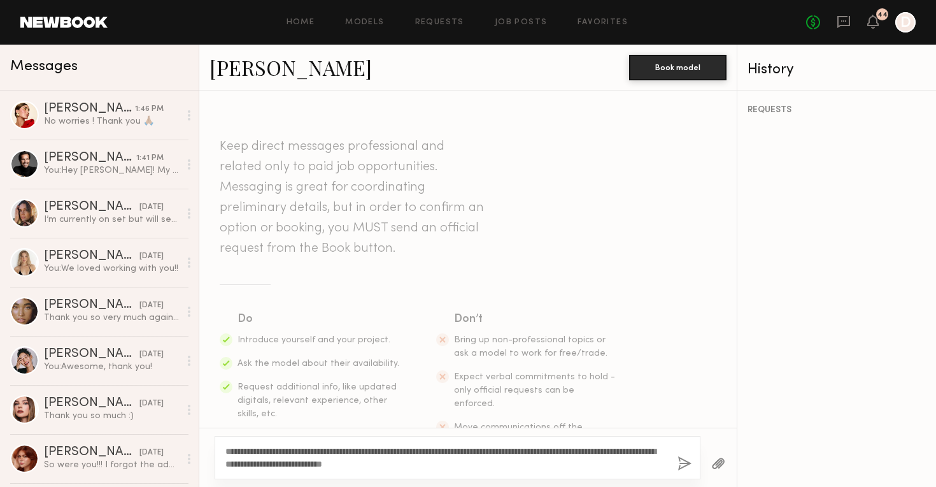
click at [269, 448] on textarea "**********" at bounding box center [446, 456] width 442 height 25
drag, startPoint x: 379, startPoint y: 452, endPoint x: 412, endPoint y: 450, distance: 33.2
click at [412, 450] on textarea "**********" at bounding box center [446, 456] width 442 height 25
click at [474, 461] on textarea "**********" at bounding box center [446, 456] width 442 height 25
click at [564, 462] on textarea "**********" at bounding box center [446, 456] width 442 height 25
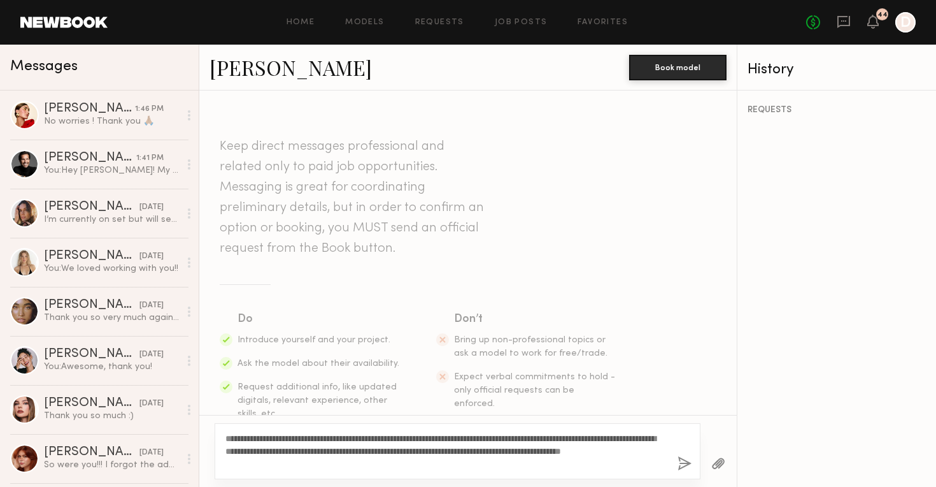
type textarea "**********"
click at [683, 466] on button "button" at bounding box center [685, 464] width 14 height 16
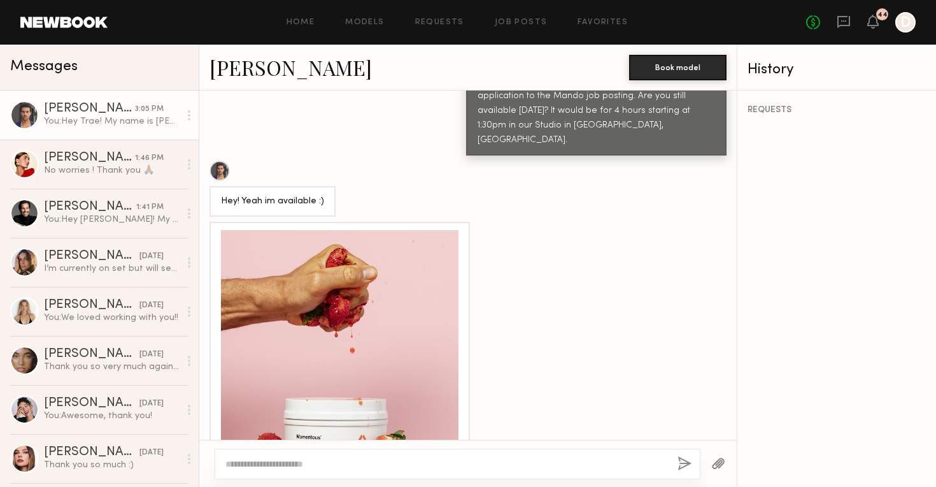
click at [397, 469] on textarea at bounding box center [446, 463] width 442 height 13
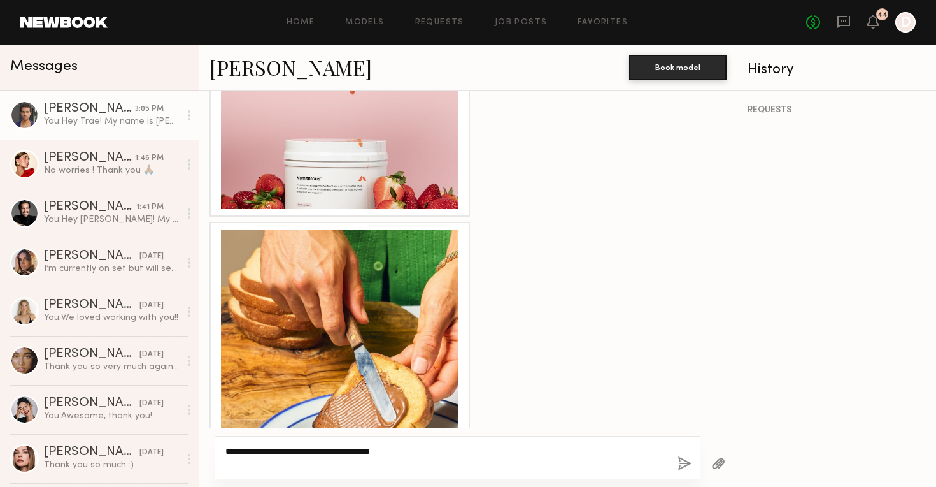
scroll to position [1089, 0]
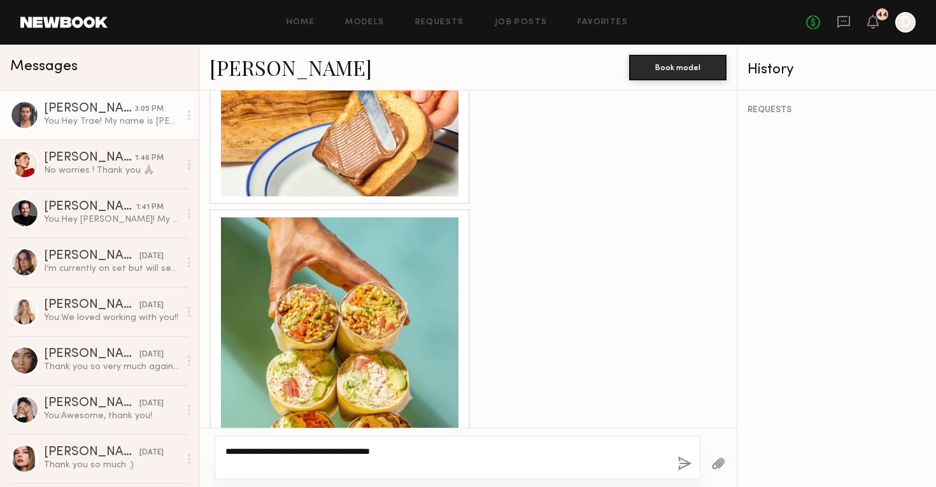
type textarea "**********"
click at [682, 462] on button "button" at bounding box center [685, 464] width 14 height 16
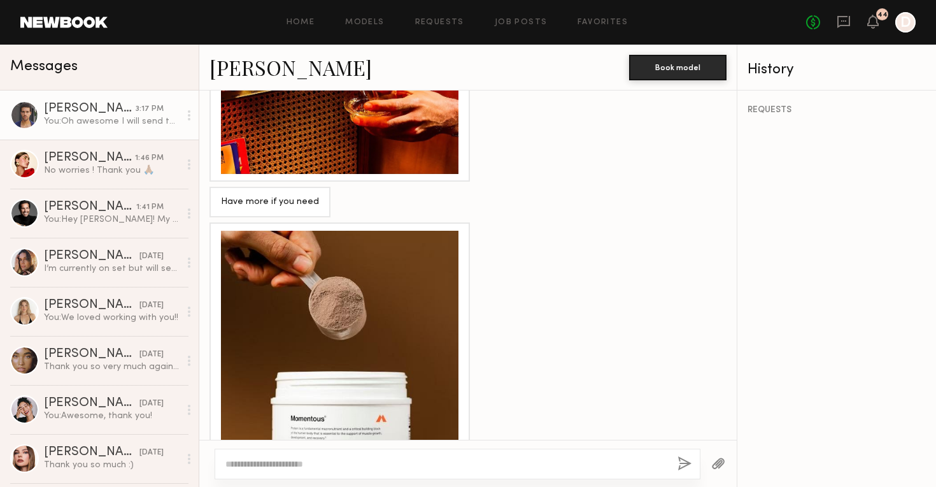
scroll to position [1714, 0]
click at [454, 463] on textarea at bounding box center [446, 463] width 442 height 13
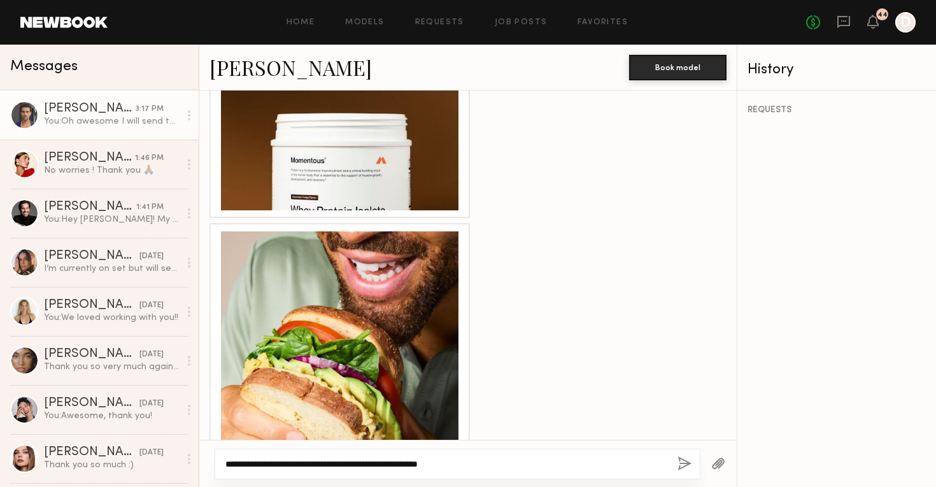
type textarea "**********"
click at [688, 462] on button "button" at bounding box center [685, 464] width 14 height 16
